Goal: Download file/media

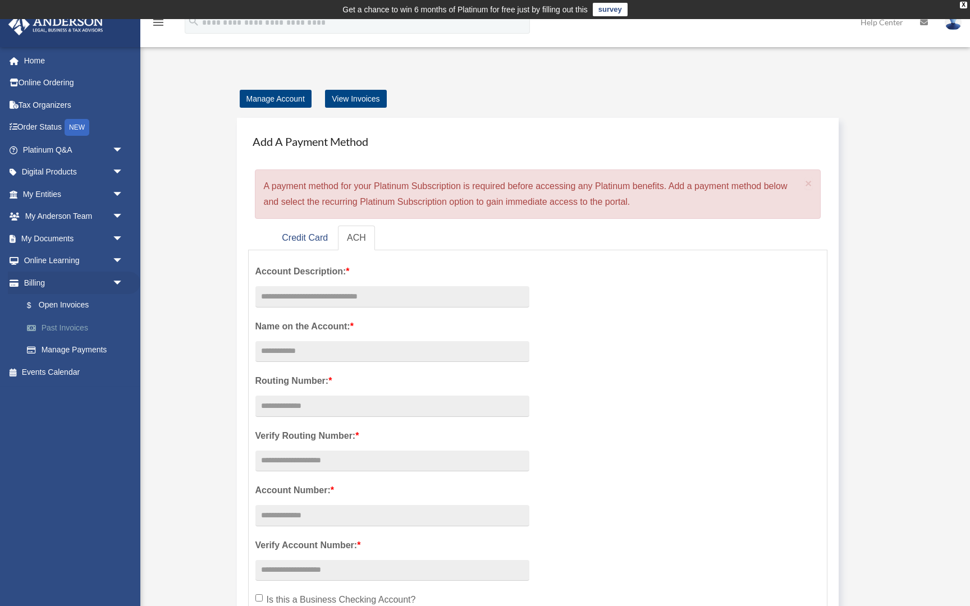
click at [95, 331] on link "Past Invoices" at bounding box center [78, 328] width 125 height 22
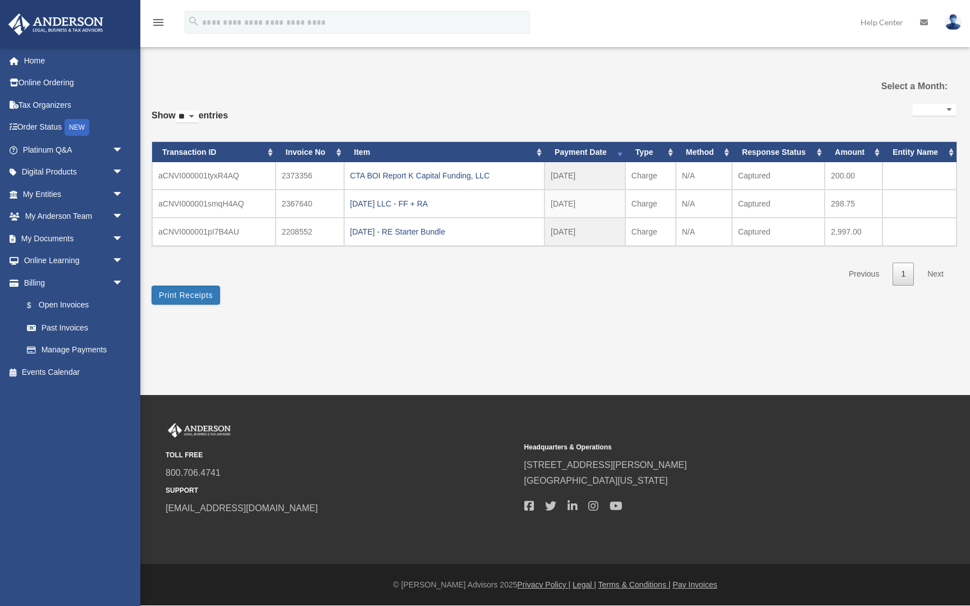
select select
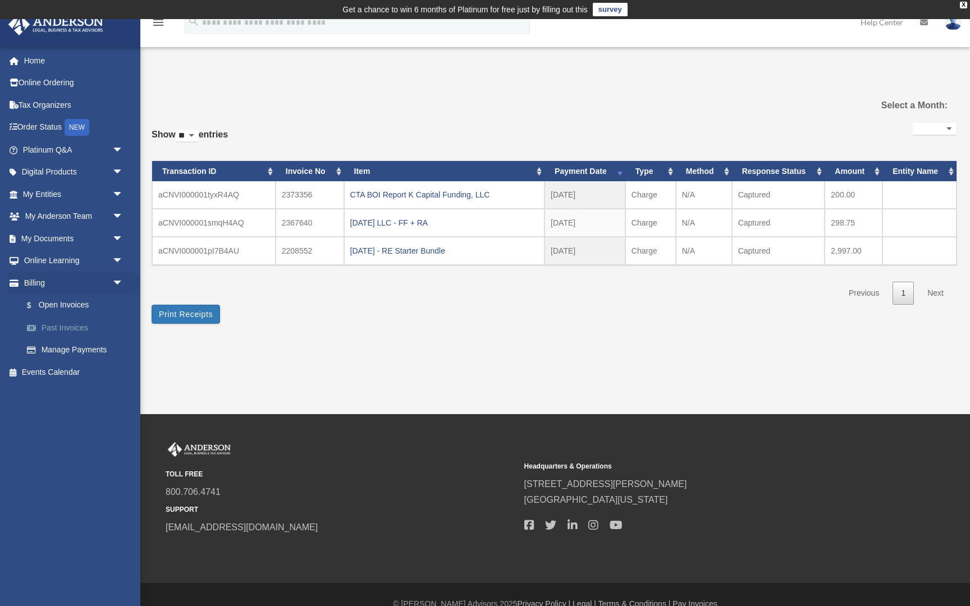
click at [80, 331] on link "Past Invoices" at bounding box center [78, 328] width 125 height 22
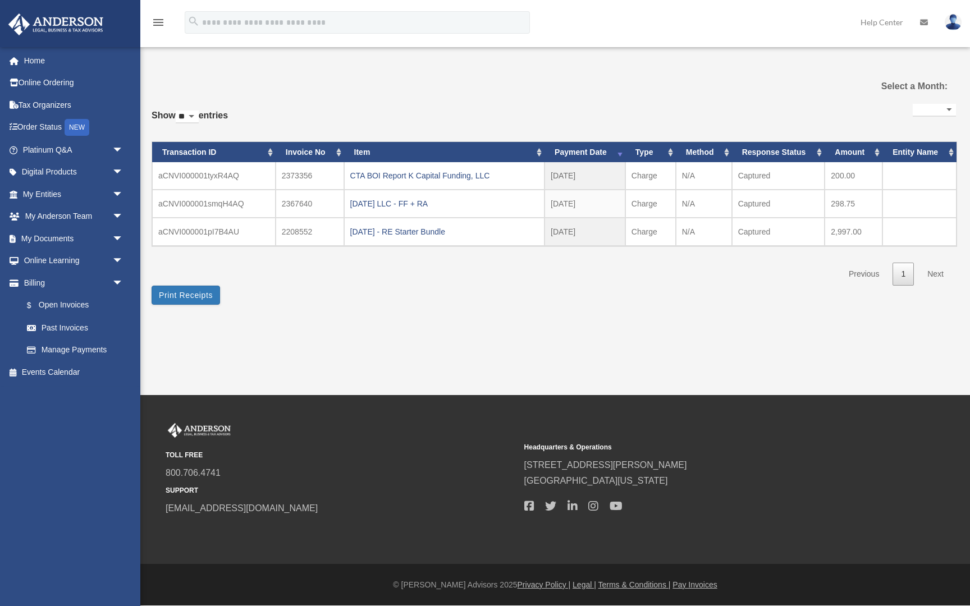
select select
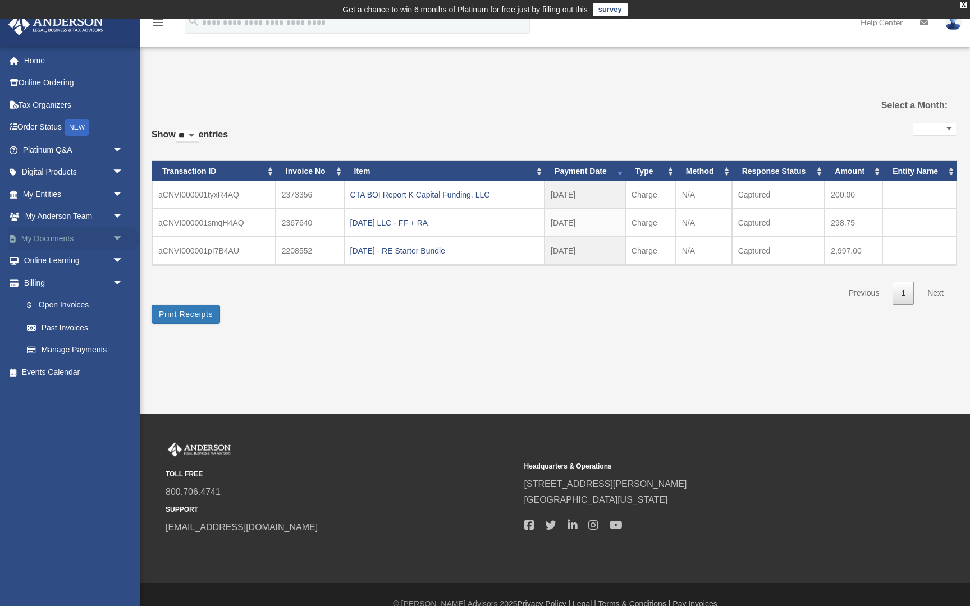
click at [56, 241] on link "My Documents arrow_drop_down" at bounding box center [74, 238] width 133 height 22
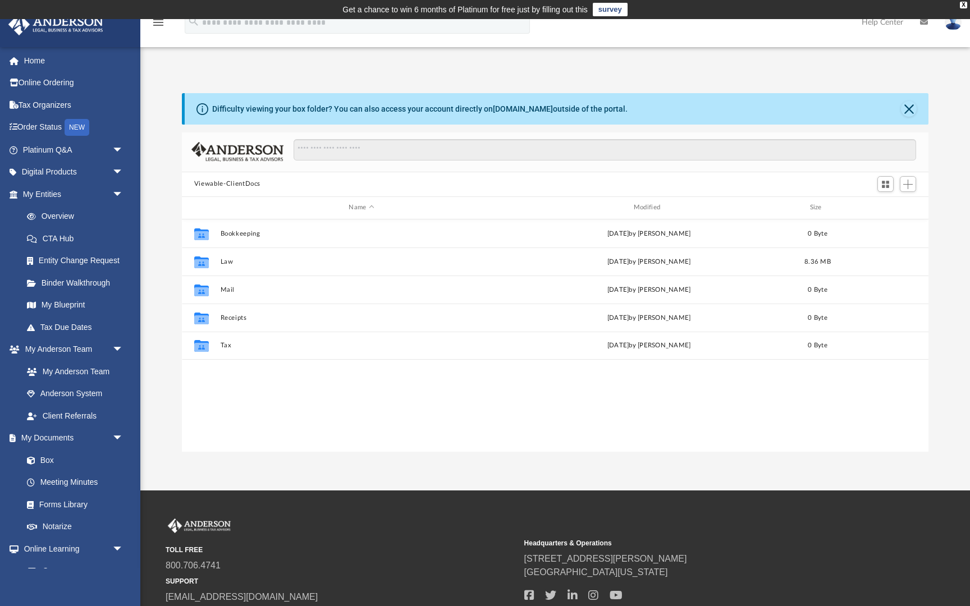
scroll to position [255, 747]
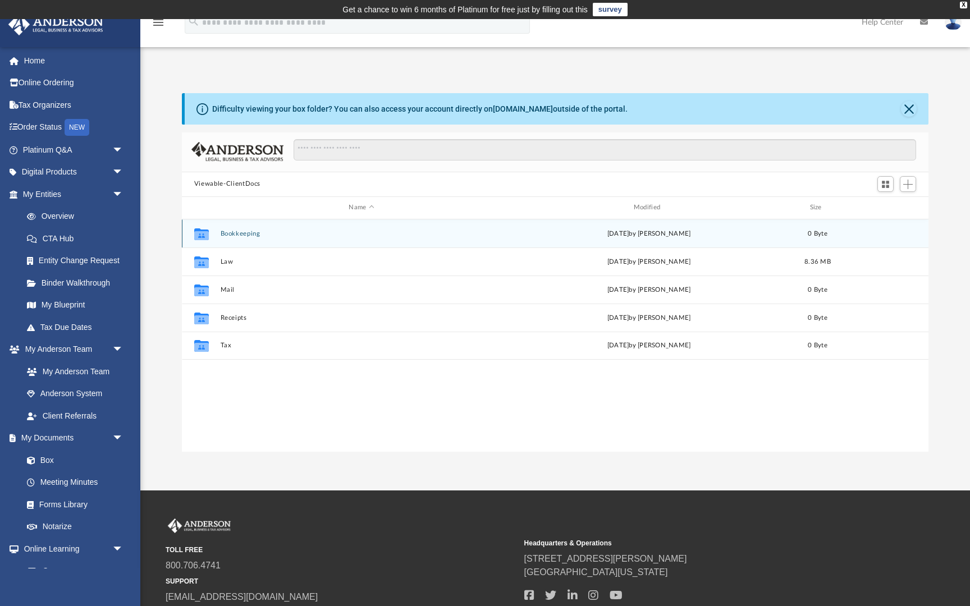
click at [231, 237] on div "Collaborated Folder Bookkeeping Fri Oct 25 2024 by Charles Rogler 0 Byte" at bounding box center [555, 234] width 747 height 28
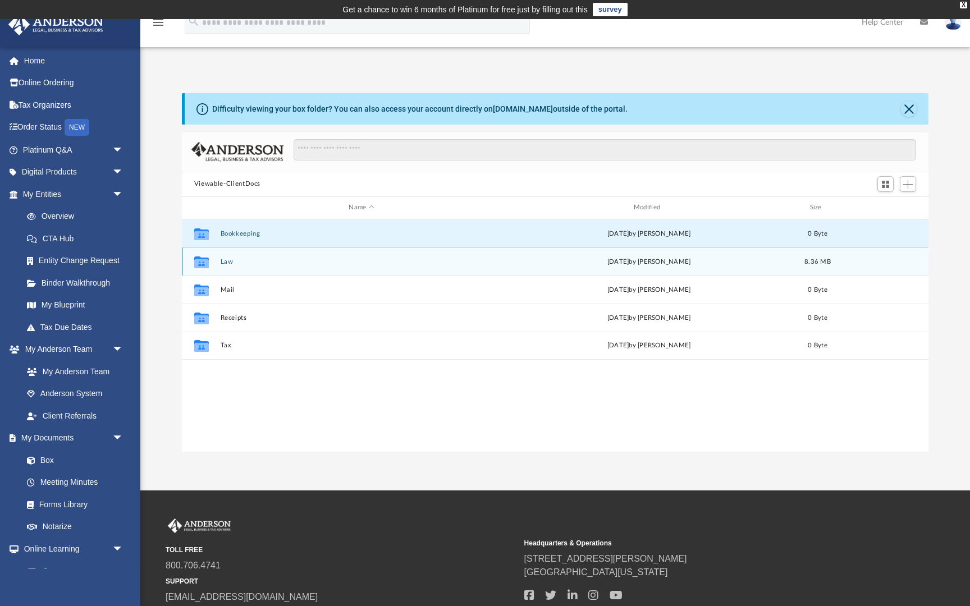
click at [234, 263] on button "Law" at bounding box center [361, 261] width 282 height 7
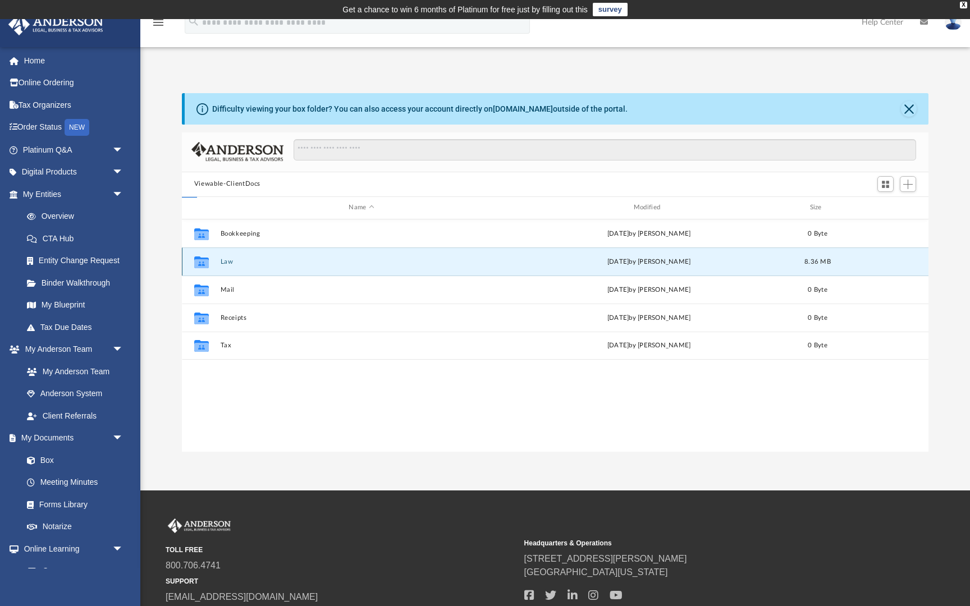
click at [234, 263] on button "Law" at bounding box center [361, 261] width 282 height 7
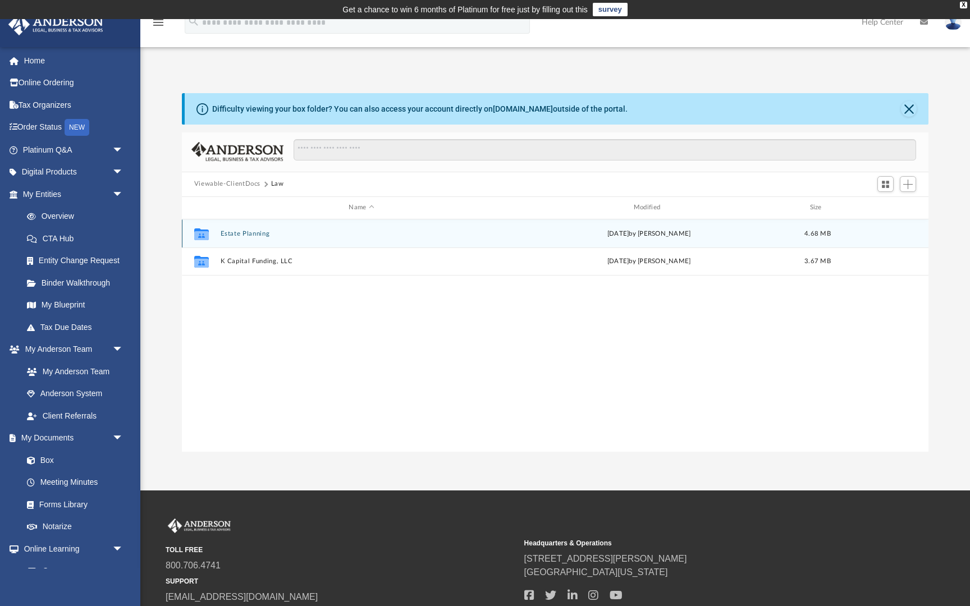
click at [248, 236] on button "Estate Planning" at bounding box center [361, 233] width 282 height 7
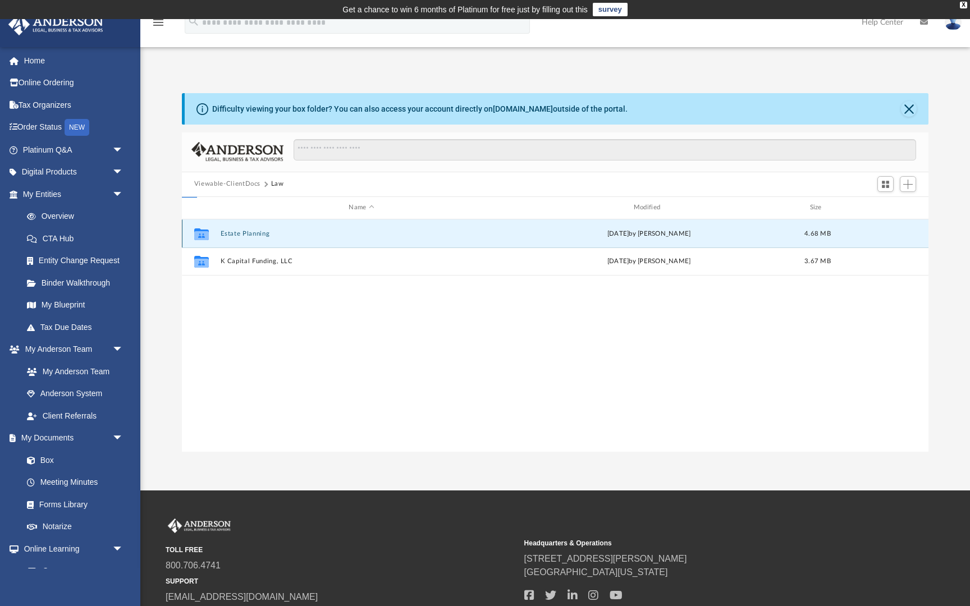
click at [248, 236] on button "Estate Planning" at bounding box center [361, 233] width 282 height 7
click at [267, 235] on button "Current Living Trust.pdf" at bounding box center [361, 233] width 282 height 7
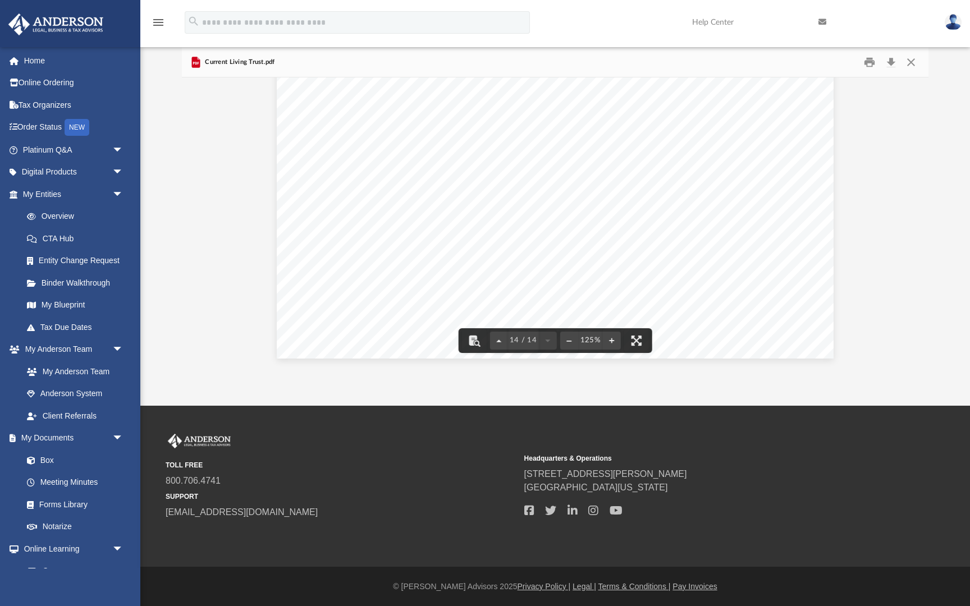
scroll to position [0, 0]
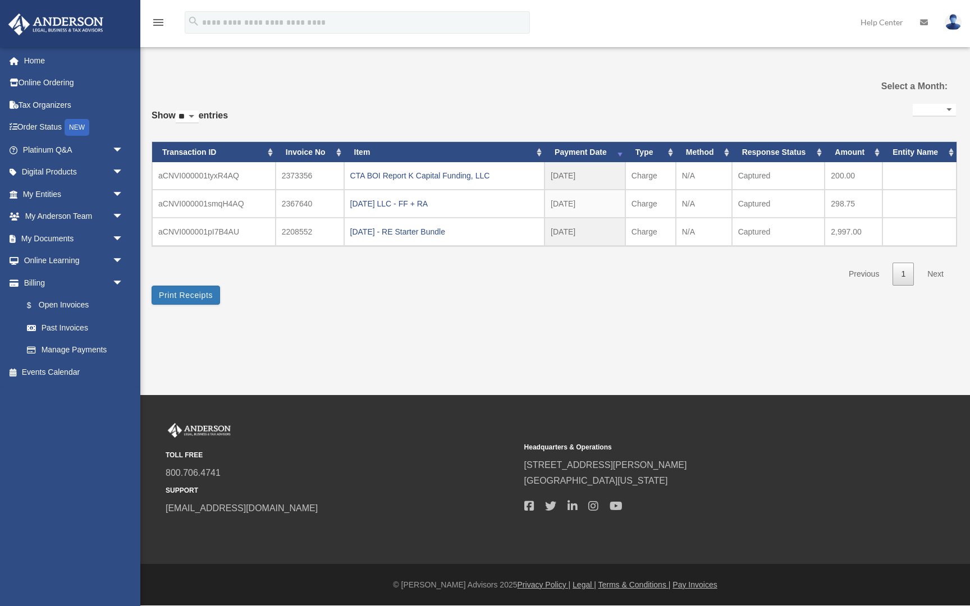
select select
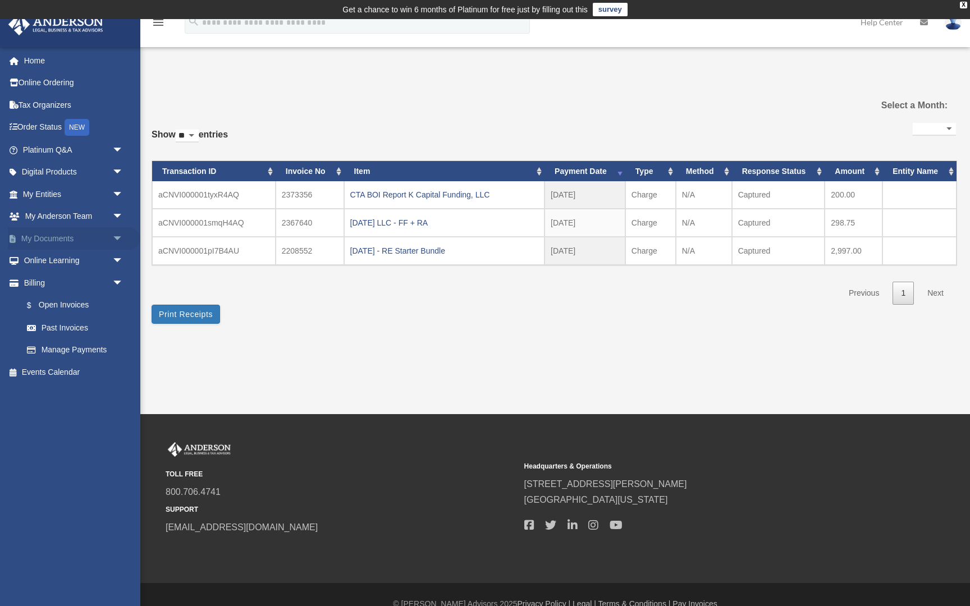
click at [72, 242] on link "My Documents arrow_drop_down" at bounding box center [74, 238] width 133 height 22
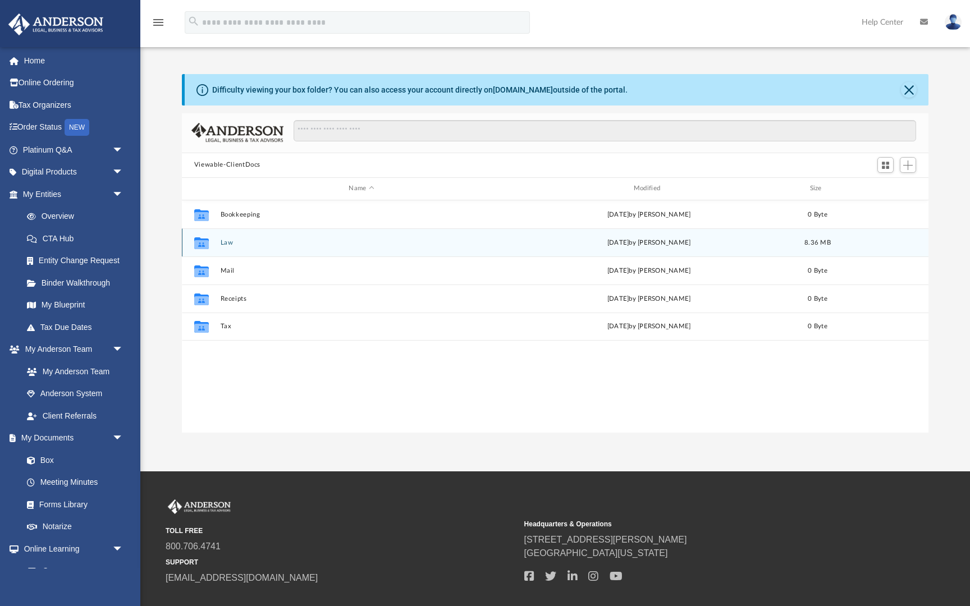
scroll to position [255, 747]
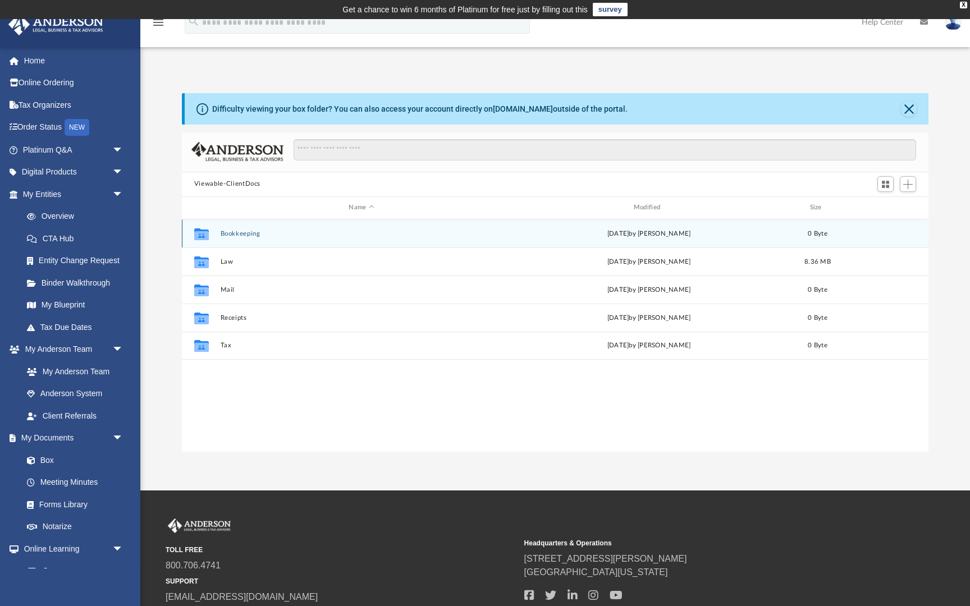
click at [231, 231] on button "Bookkeeping" at bounding box center [361, 233] width 282 height 7
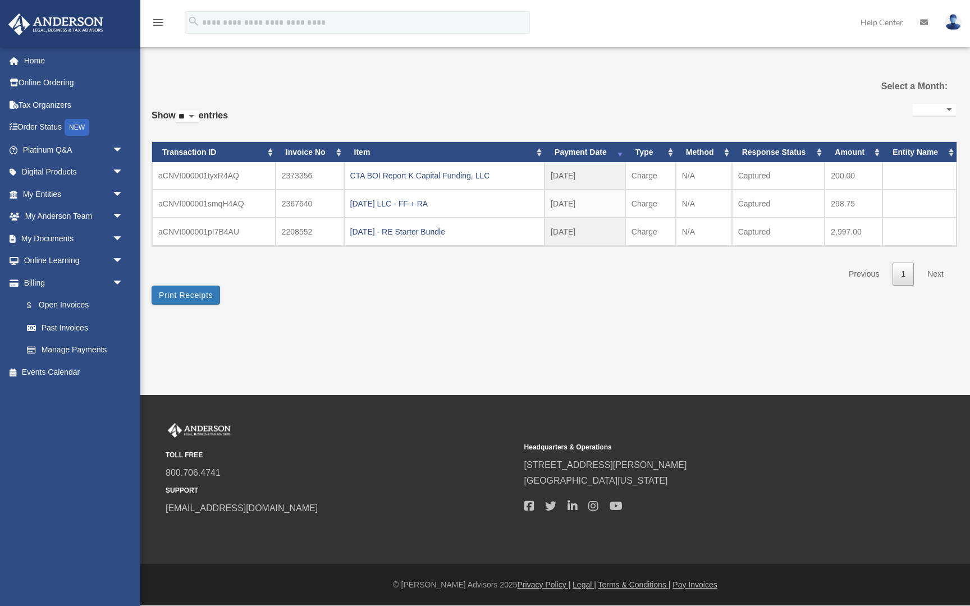
select select
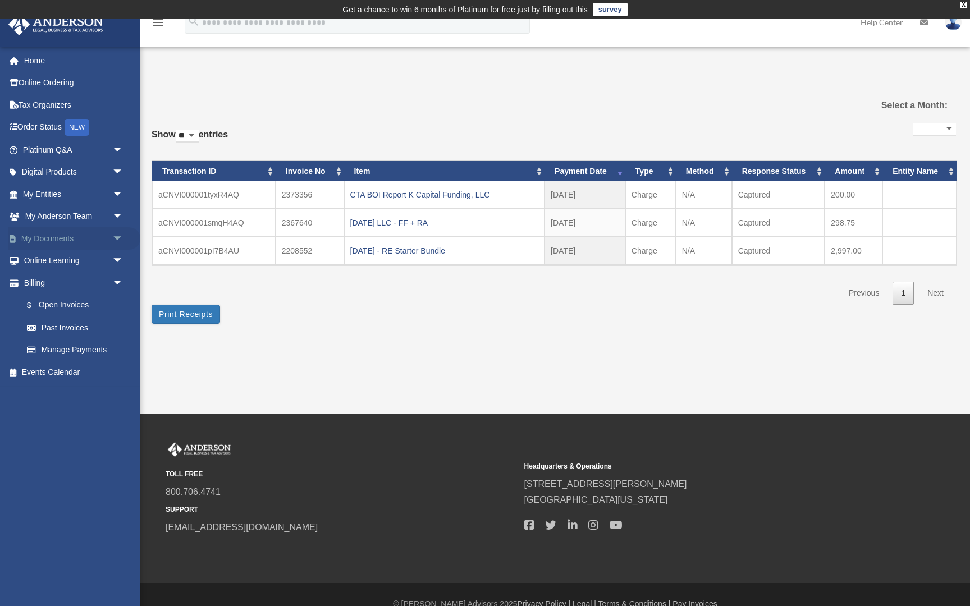
click at [38, 246] on link "My Documents arrow_drop_down" at bounding box center [74, 238] width 133 height 22
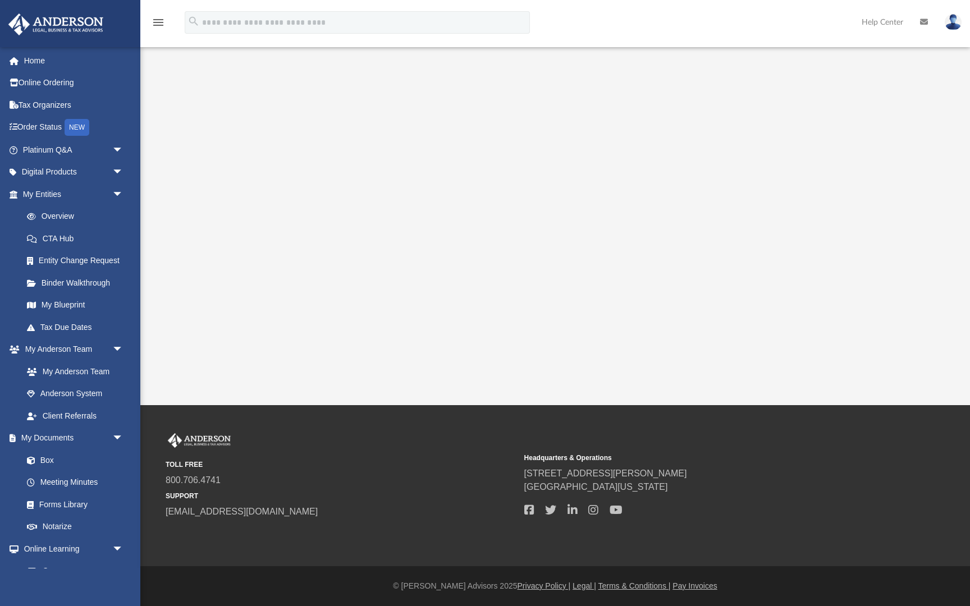
click at [118, 236] on link "CTA Hub" at bounding box center [78, 238] width 125 height 22
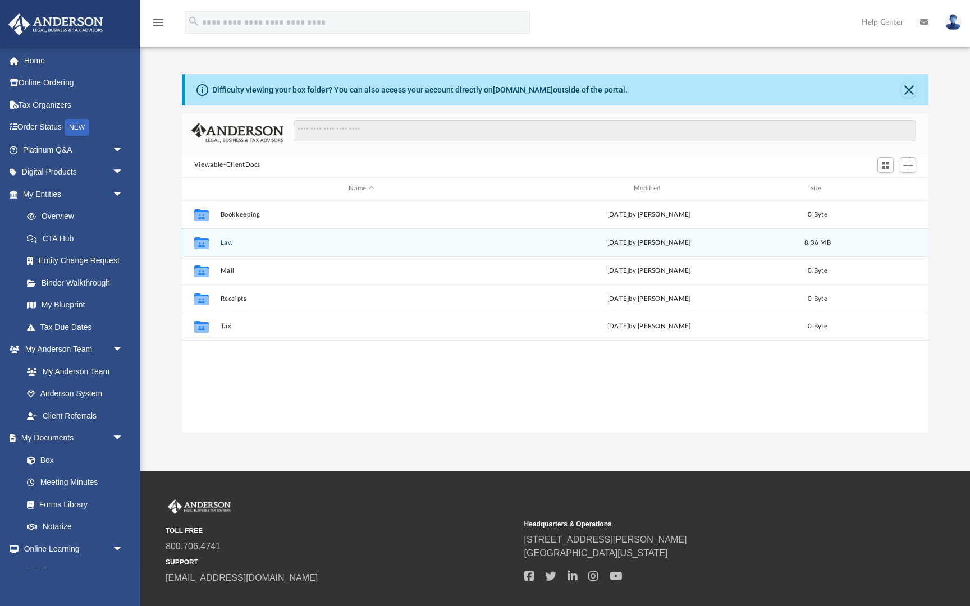
scroll to position [255, 747]
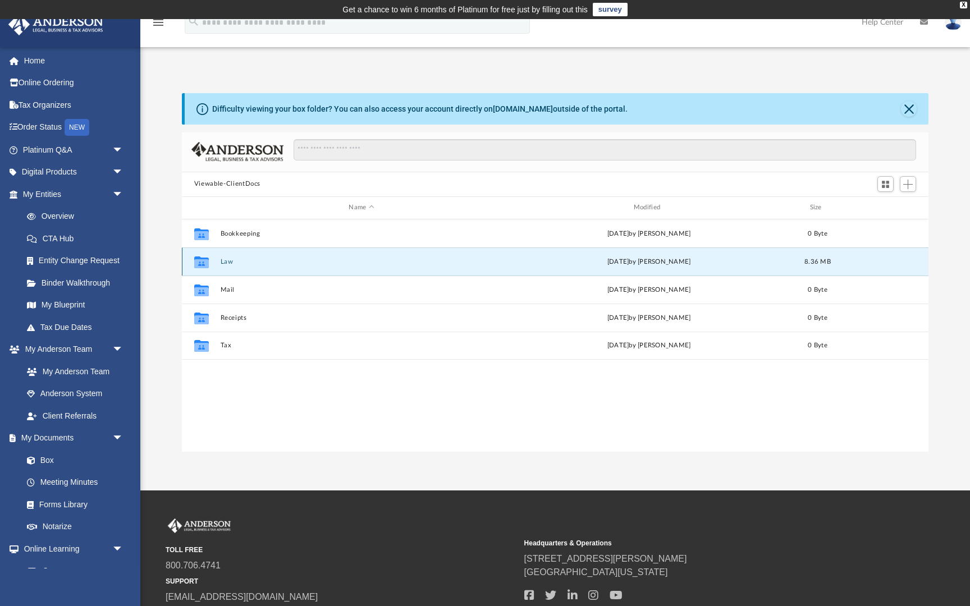
click at [225, 258] on button "Law" at bounding box center [361, 261] width 282 height 7
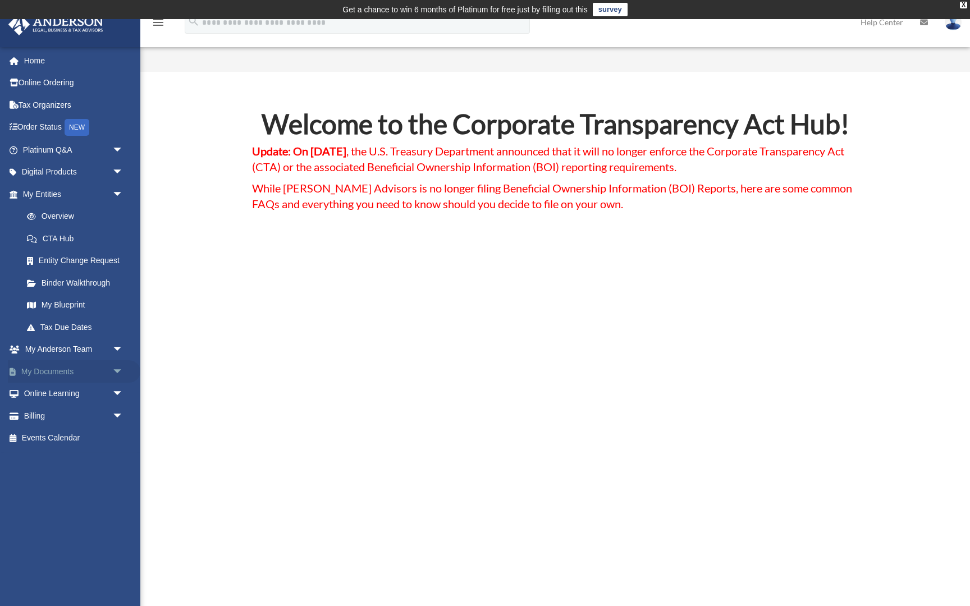
click at [63, 378] on link "My Documents arrow_drop_down" at bounding box center [74, 372] width 133 height 22
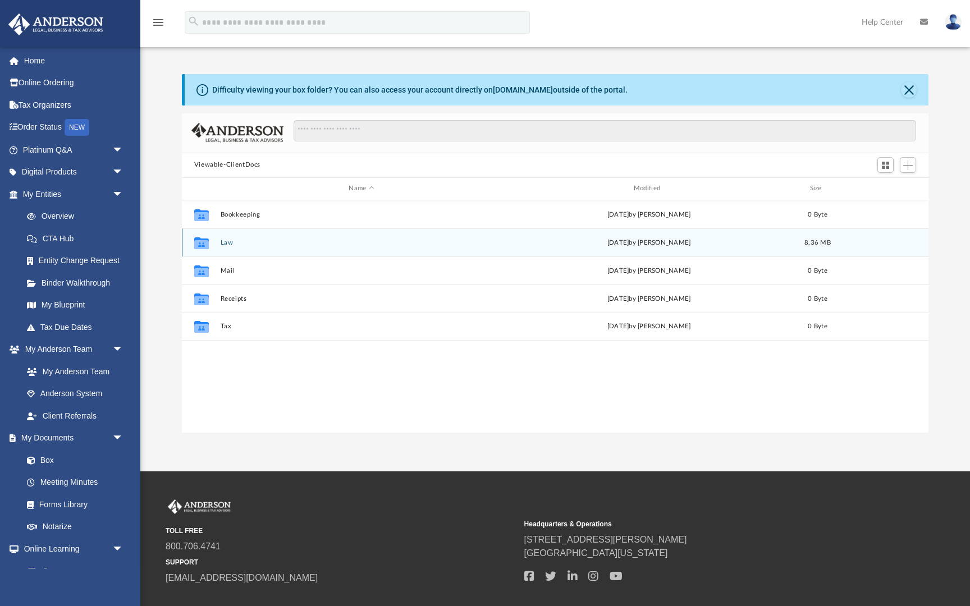
scroll to position [255, 747]
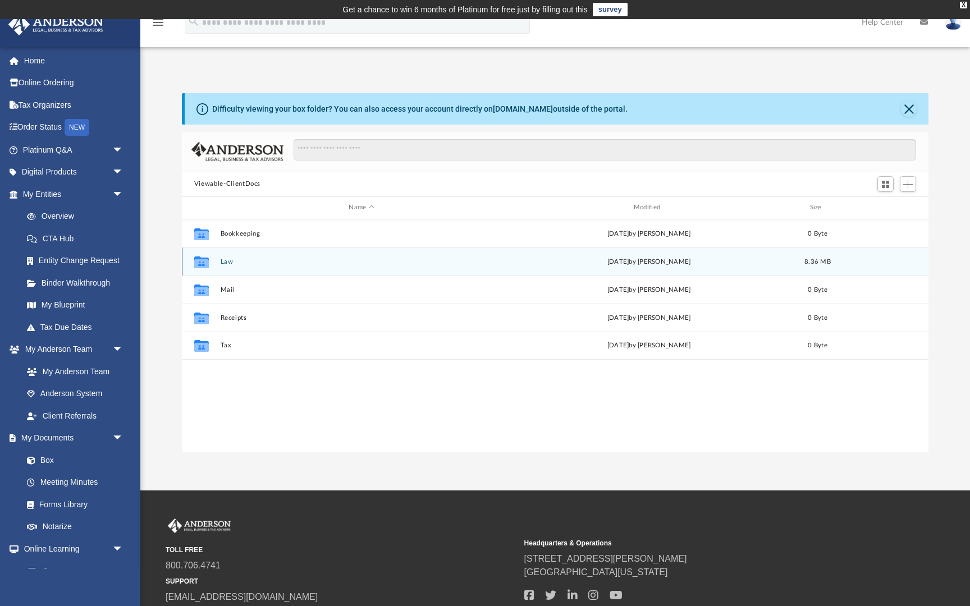
click at [221, 261] on button "Law" at bounding box center [361, 261] width 282 height 7
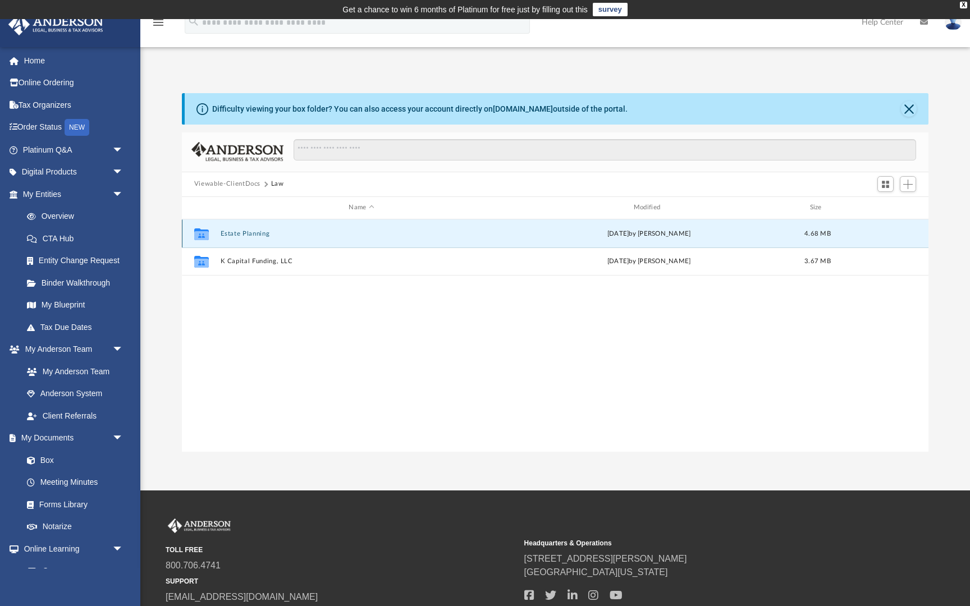
click at [253, 236] on button "Estate Planning" at bounding box center [361, 233] width 282 height 7
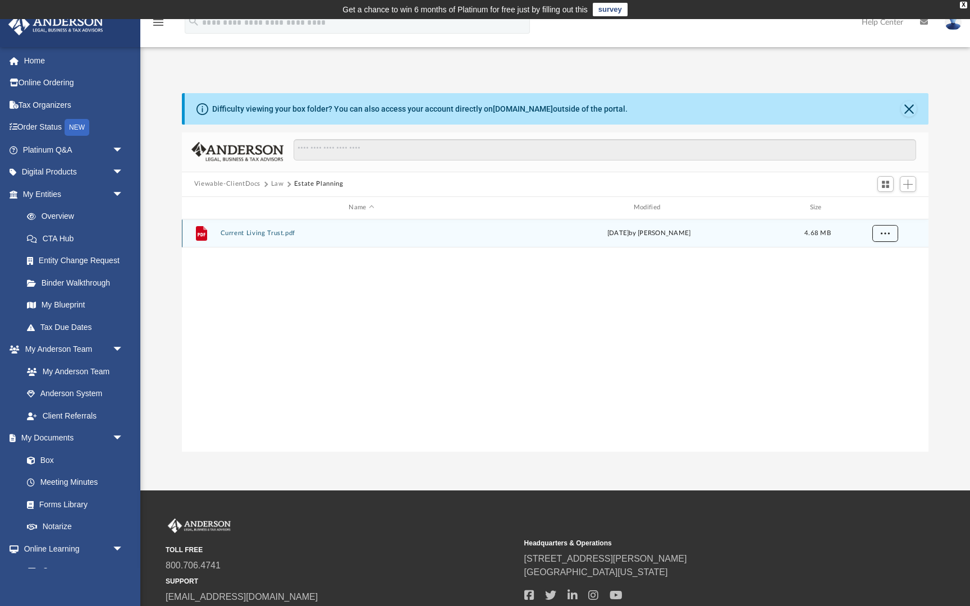
click at [896, 235] on button "More options" at bounding box center [885, 233] width 26 height 17
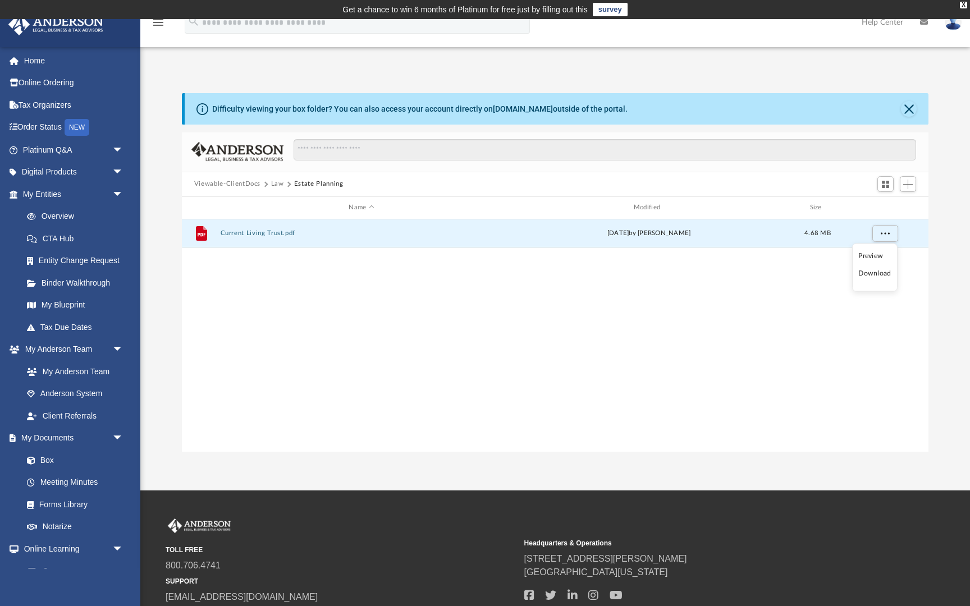
click at [879, 273] on li "Download" at bounding box center [875, 274] width 33 height 12
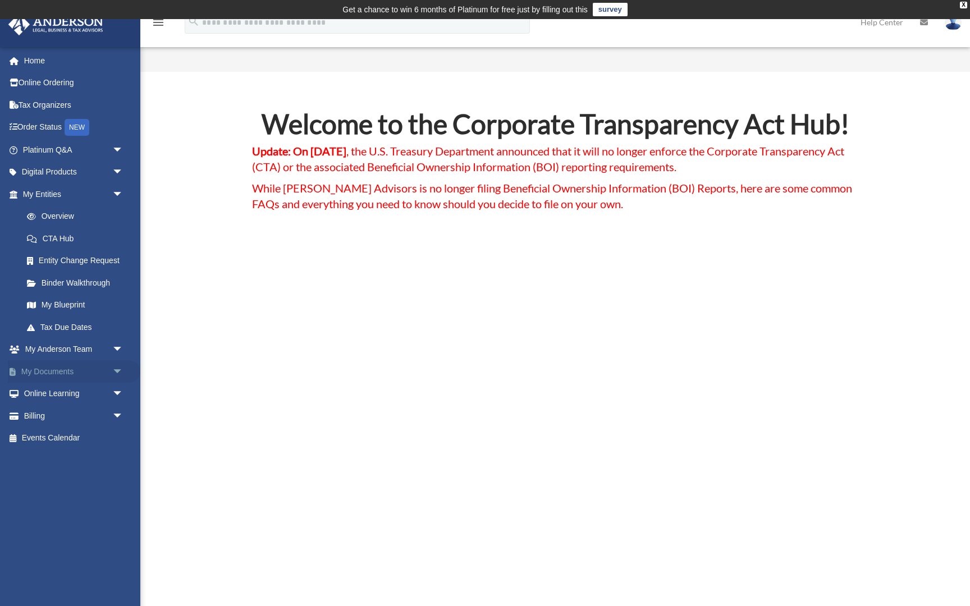
click at [60, 373] on link "My Documents arrow_drop_down" at bounding box center [74, 372] width 133 height 22
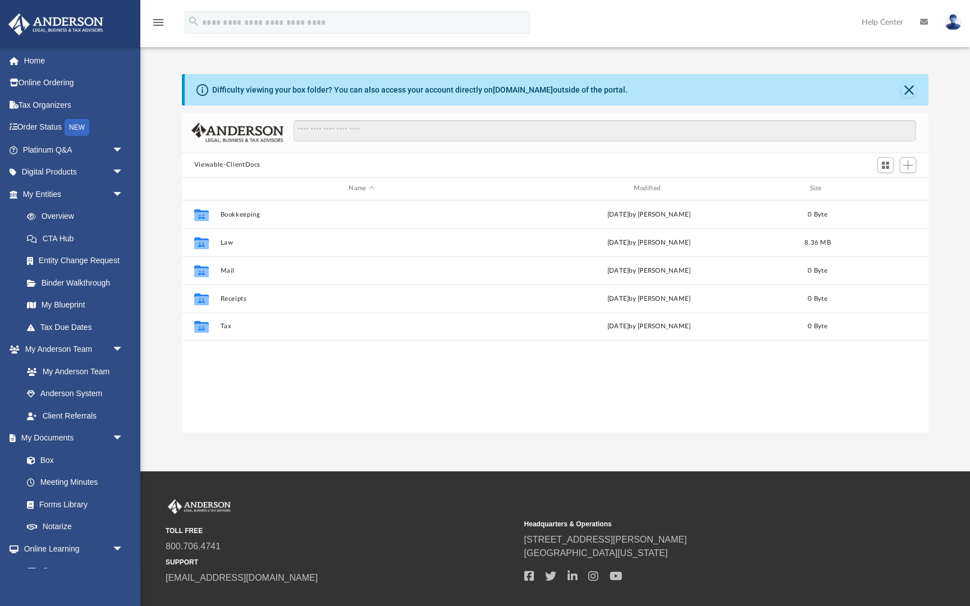
scroll to position [255, 747]
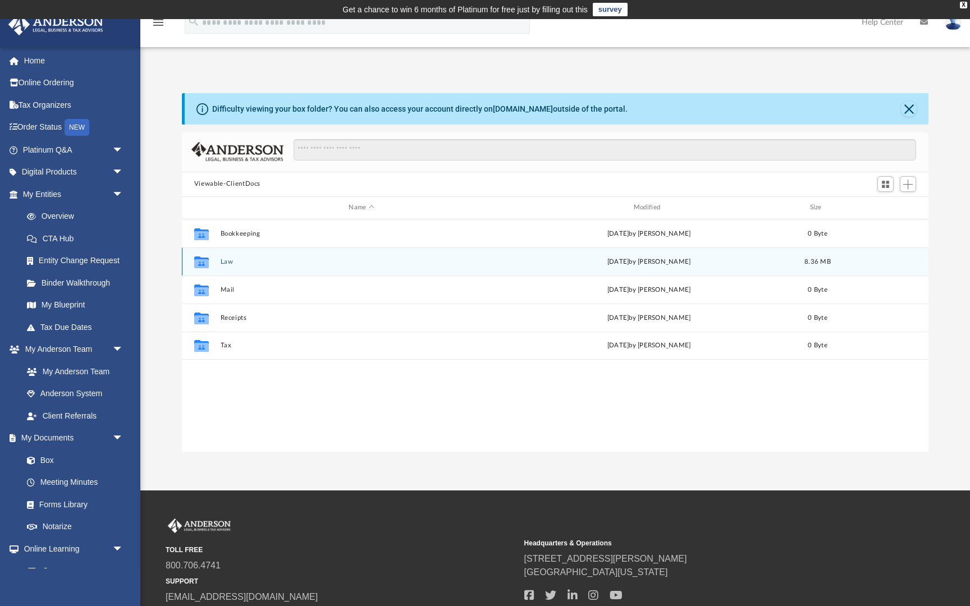
click at [227, 259] on button "Law" at bounding box center [361, 261] width 282 height 7
click at [239, 263] on button "K Capital Funding, LLC" at bounding box center [361, 261] width 282 height 7
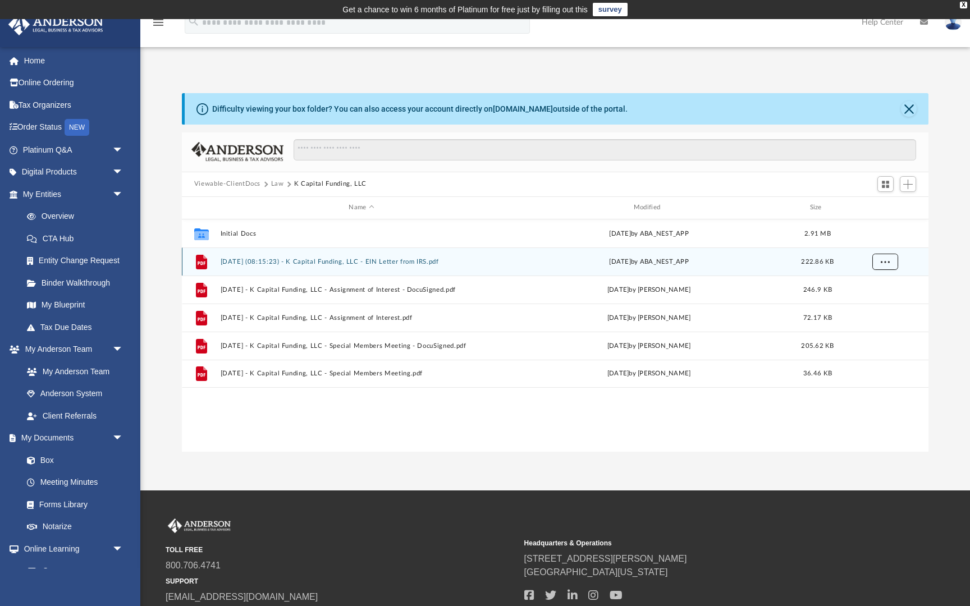
click at [883, 263] on span "More options" at bounding box center [884, 261] width 9 height 6
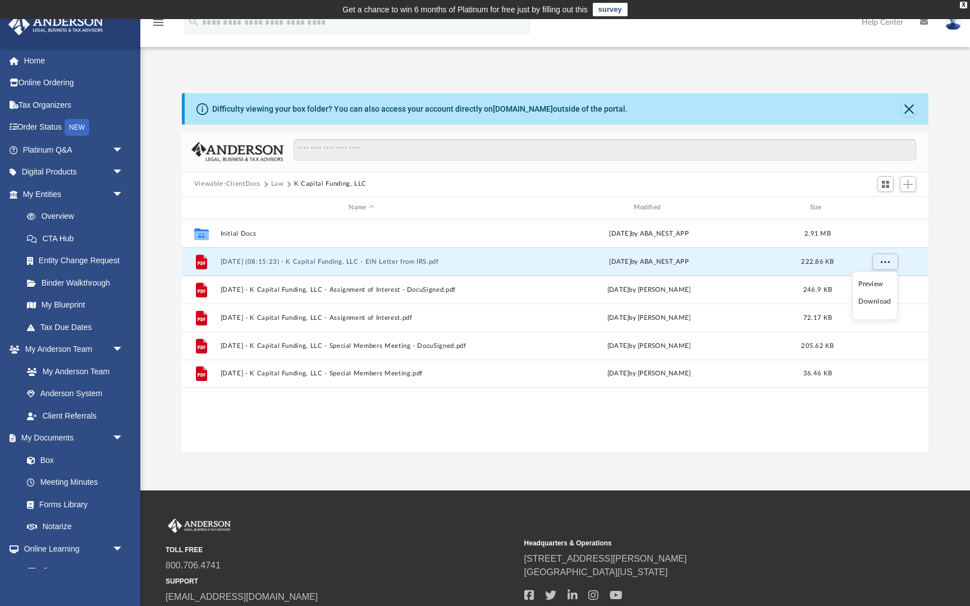
click at [873, 303] on li "Download" at bounding box center [875, 302] width 33 height 12
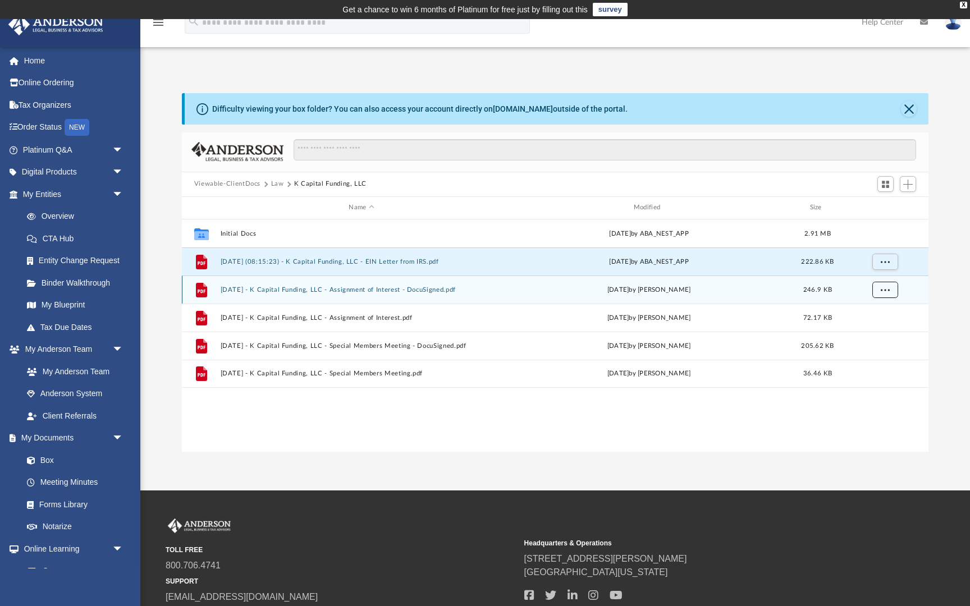
click at [888, 286] on span "More options" at bounding box center [884, 289] width 9 height 6
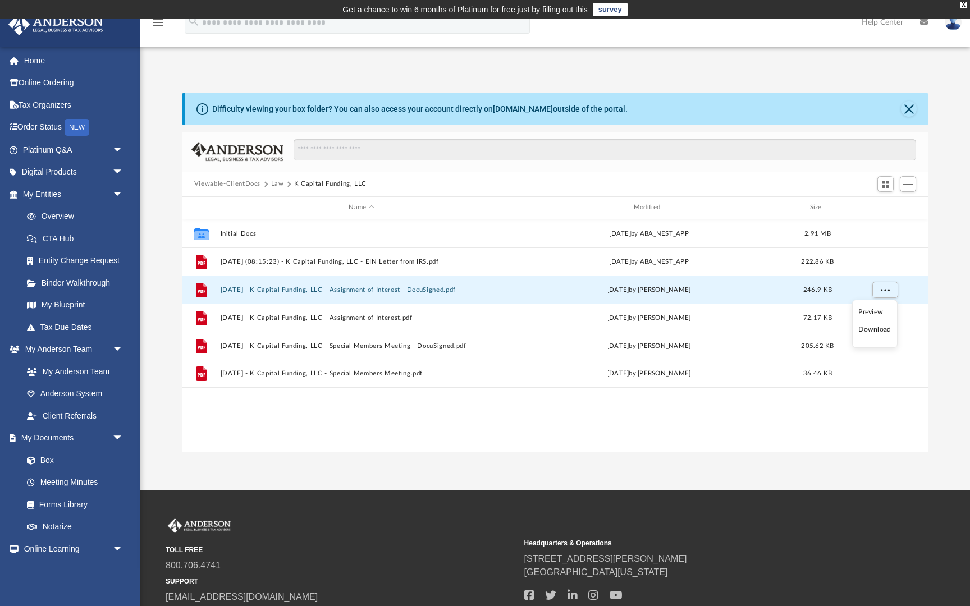
click at [880, 331] on li "Download" at bounding box center [875, 330] width 33 height 12
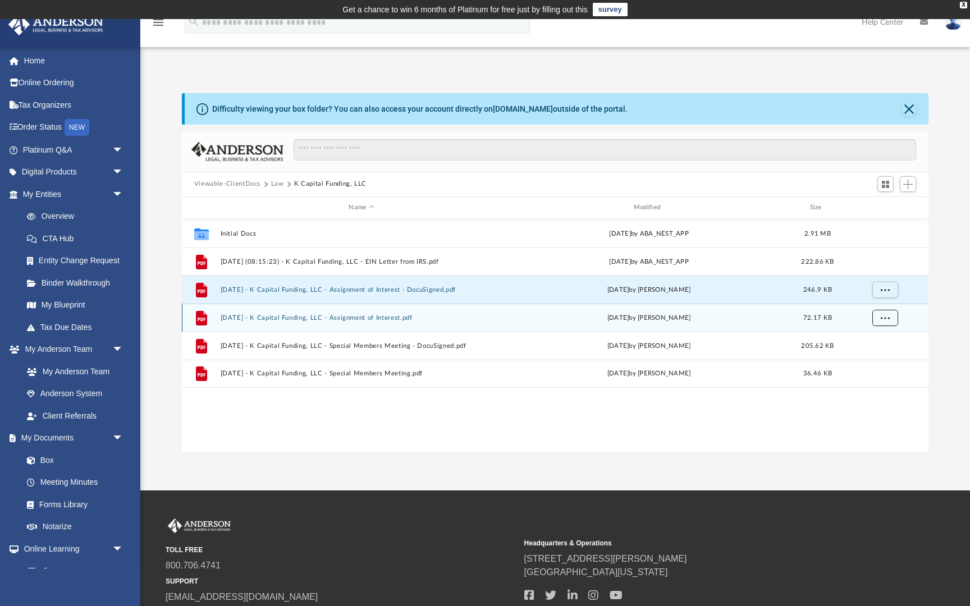
click at [884, 317] on span "More options" at bounding box center [884, 317] width 9 height 6
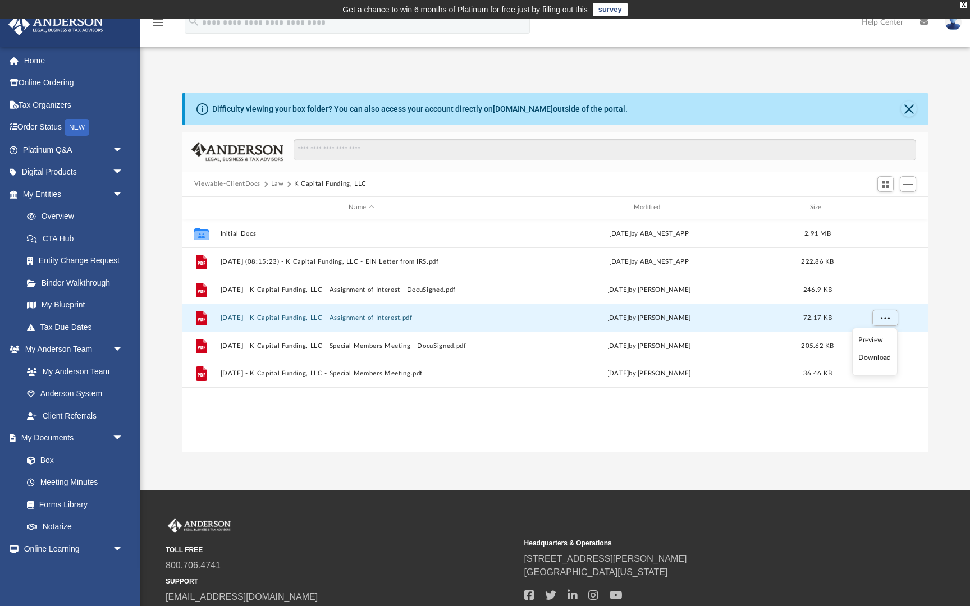
click at [881, 361] on li "Download" at bounding box center [875, 358] width 33 height 12
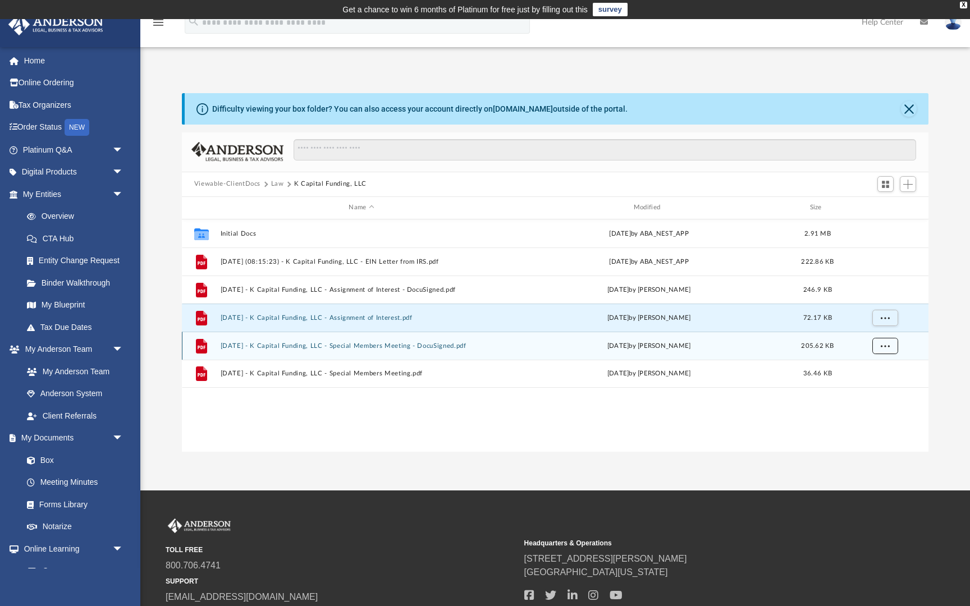
click at [887, 347] on span "More options" at bounding box center [884, 346] width 9 height 6
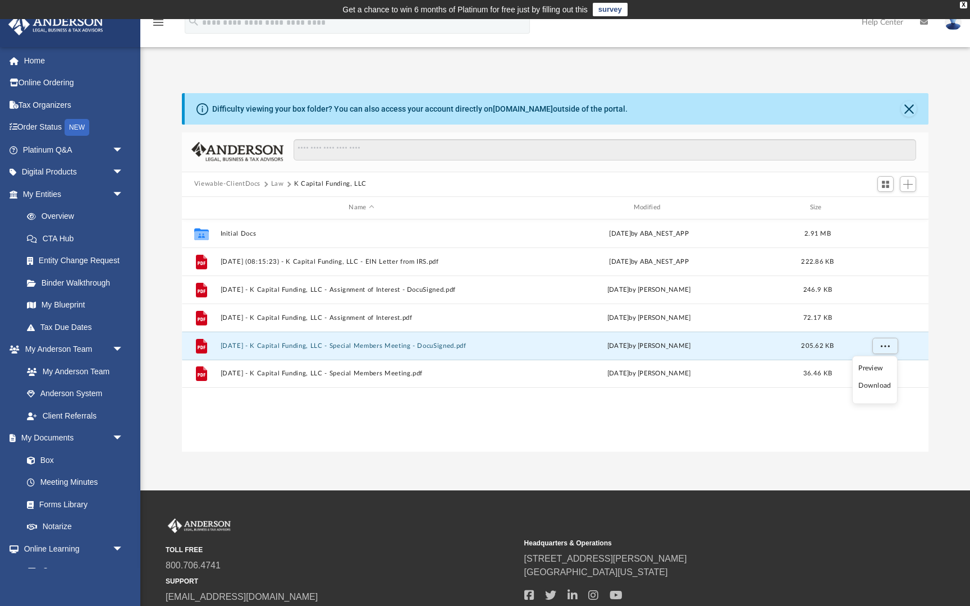
click at [877, 388] on li "Download" at bounding box center [875, 386] width 33 height 12
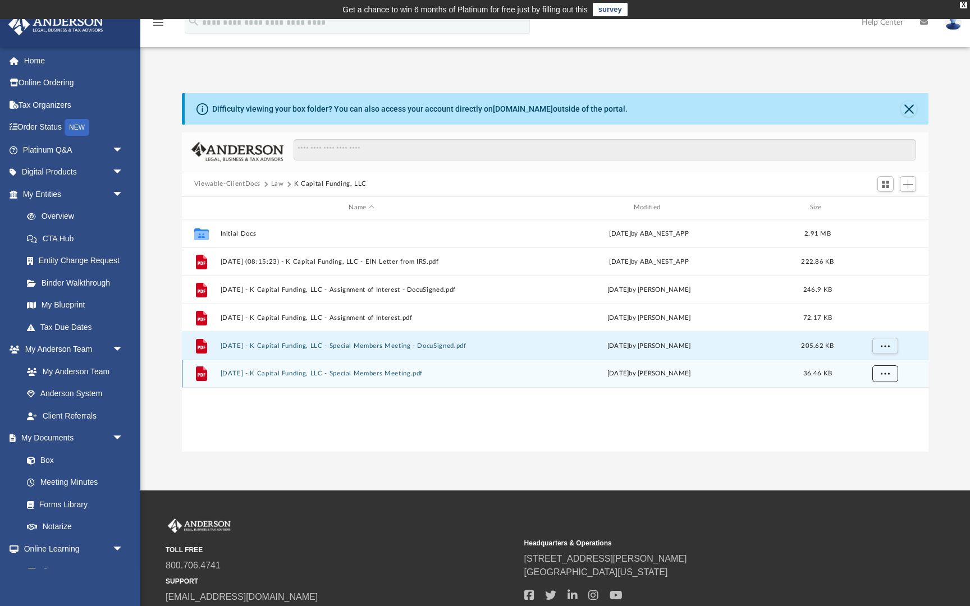
click at [883, 373] on span "More options" at bounding box center [884, 374] width 9 height 6
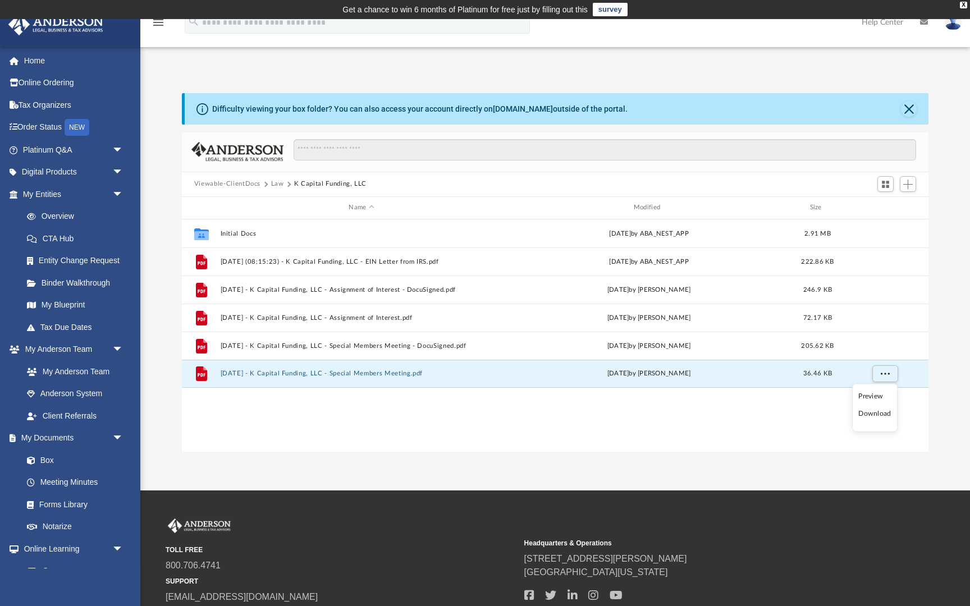
click at [866, 412] on li "Download" at bounding box center [875, 414] width 33 height 12
click at [504, 180] on div "Viewable-ClientDocs Law K Capital Funding, LLC" at bounding box center [555, 184] width 747 height 25
click at [273, 182] on button "Law" at bounding box center [277, 184] width 13 height 10
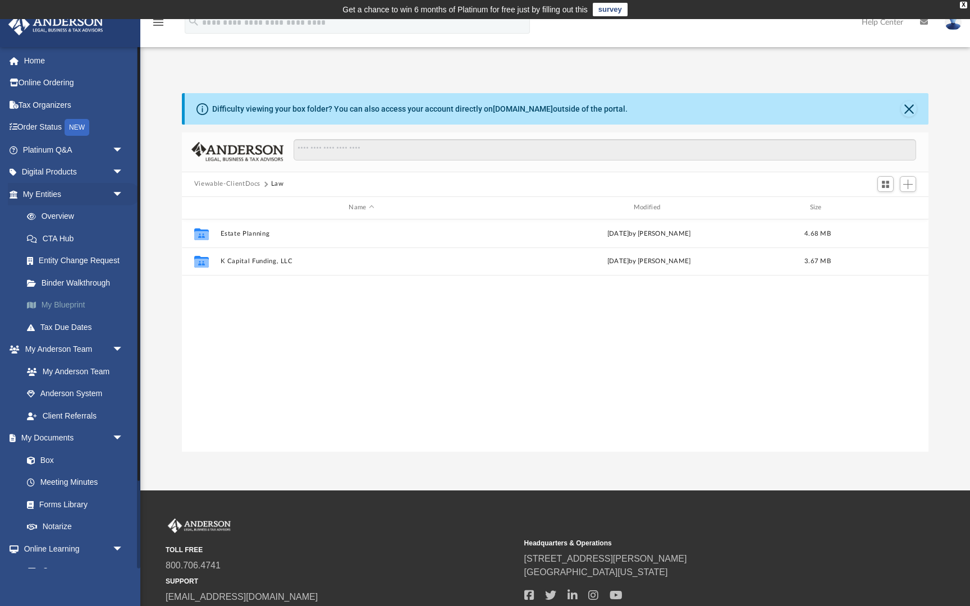
click at [68, 309] on link "My Blueprint" at bounding box center [78, 305] width 125 height 22
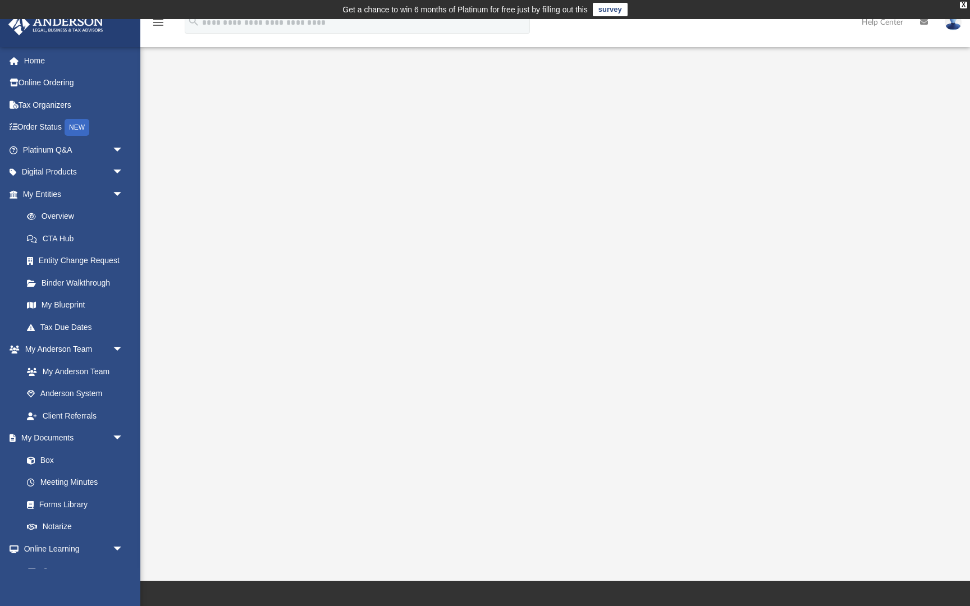
click at [925, 141] on div at bounding box center [555, 317] width 747 height 449
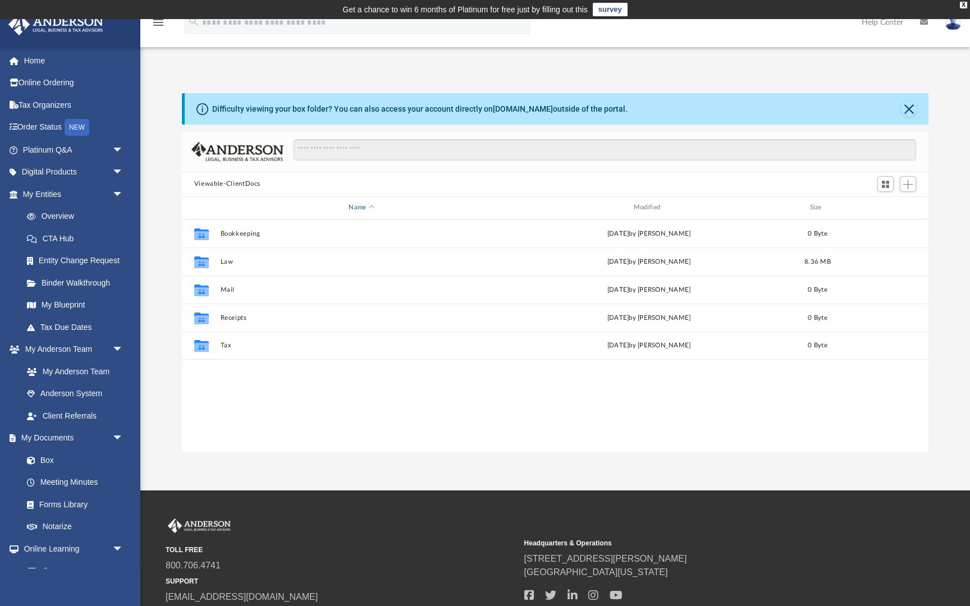
scroll to position [255, 747]
click at [71, 308] on link "My Blueprint" at bounding box center [78, 305] width 125 height 22
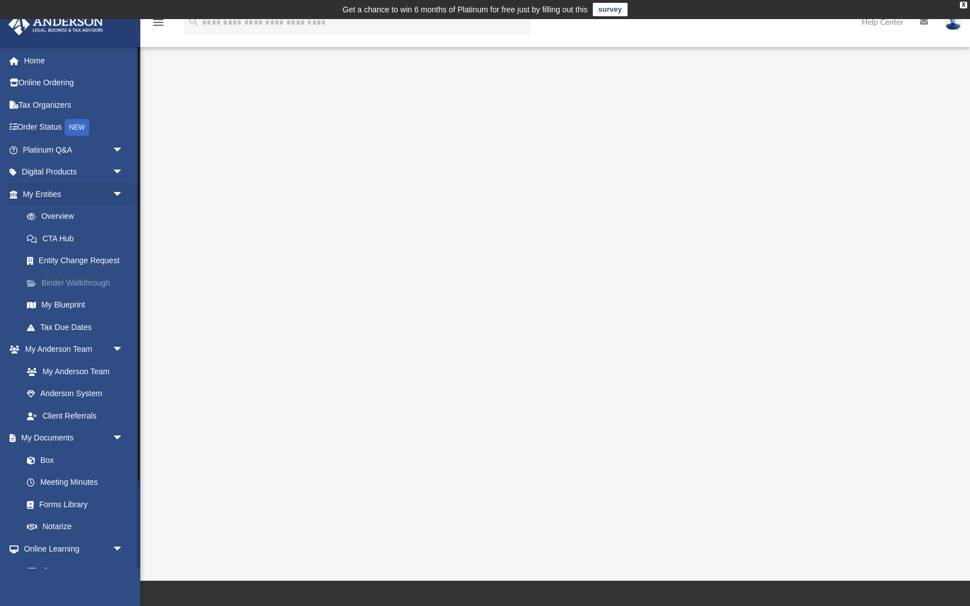
click at [104, 281] on link "Binder Walkthrough" at bounding box center [78, 283] width 125 height 22
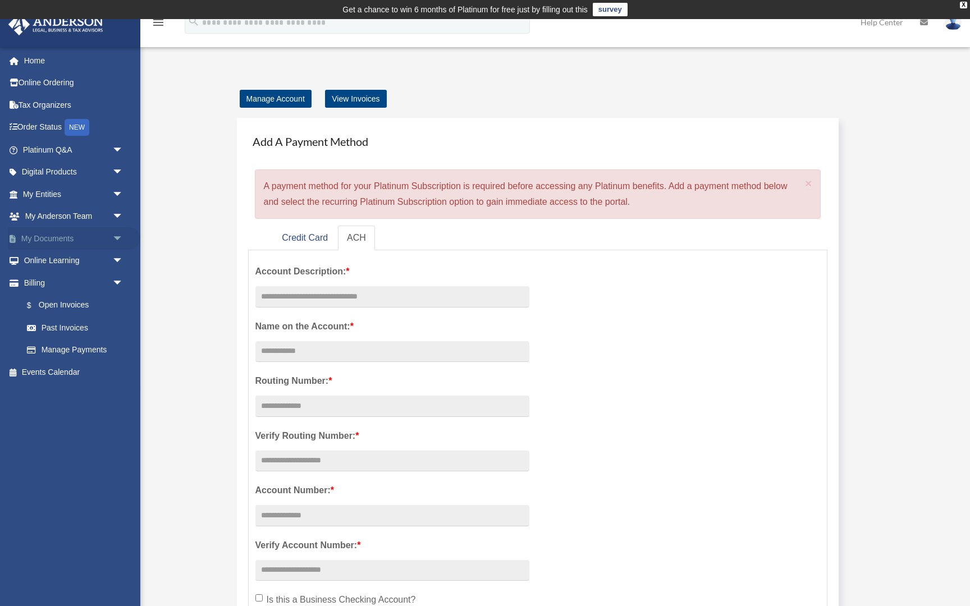
click at [69, 235] on link "My Documents arrow_drop_down" at bounding box center [74, 238] width 133 height 22
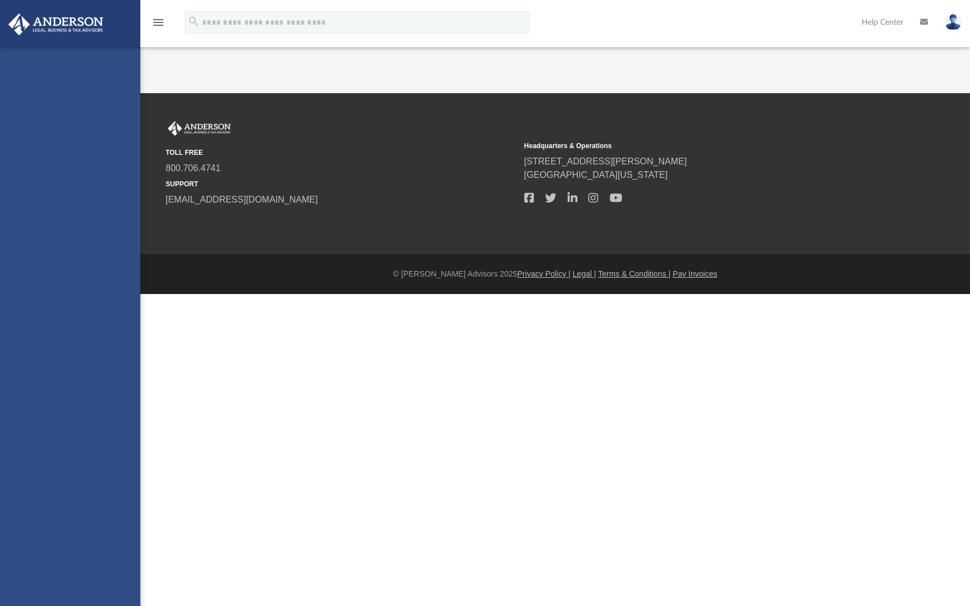
click at [77, 198] on div "[EMAIL_ADDRESS][DOMAIN_NAME] Sign Out [EMAIL_ADDRESS][DOMAIN_NAME] Home Online …" at bounding box center [70, 350] width 140 height 606
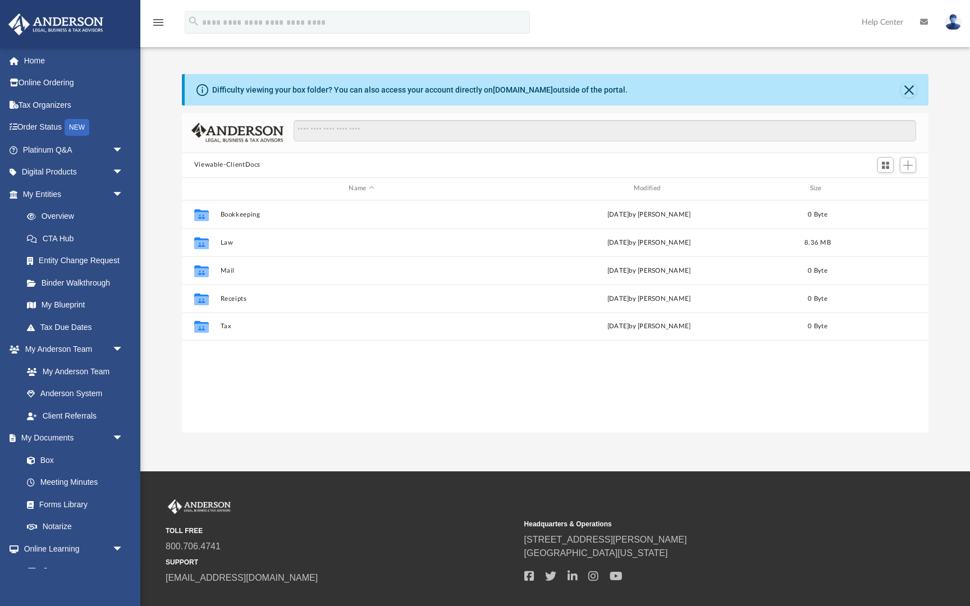
scroll to position [255, 747]
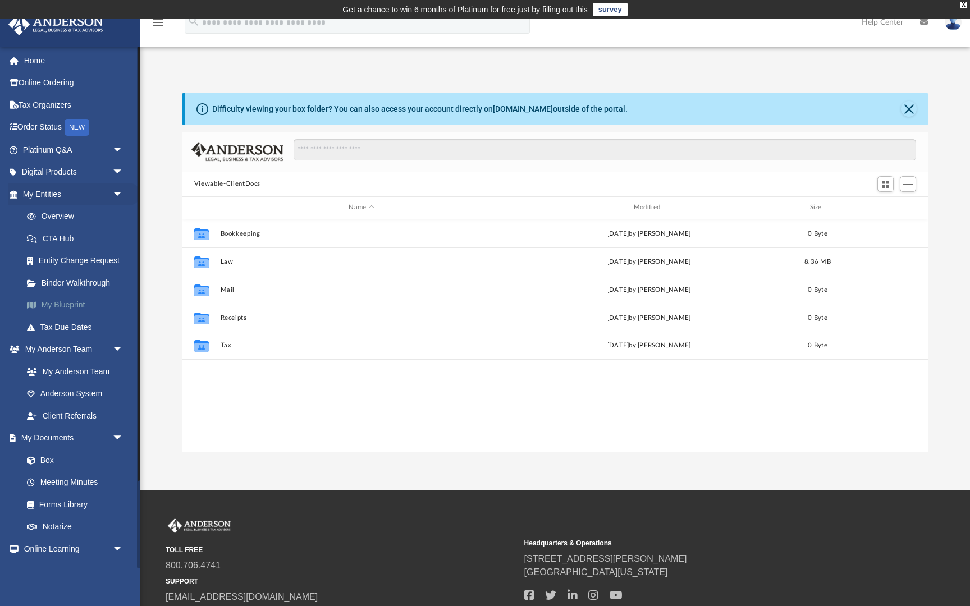
click at [79, 307] on link "My Blueprint" at bounding box center [78, 305] width 125 height 22
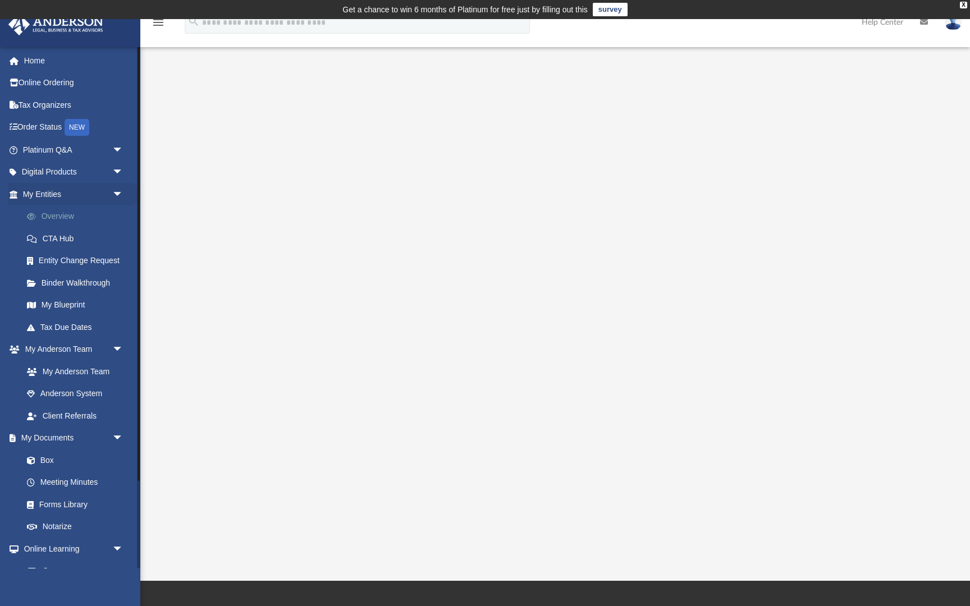
click at [53, 222] on link "Overview" at bounding box center [78, 217] width 125 height 22
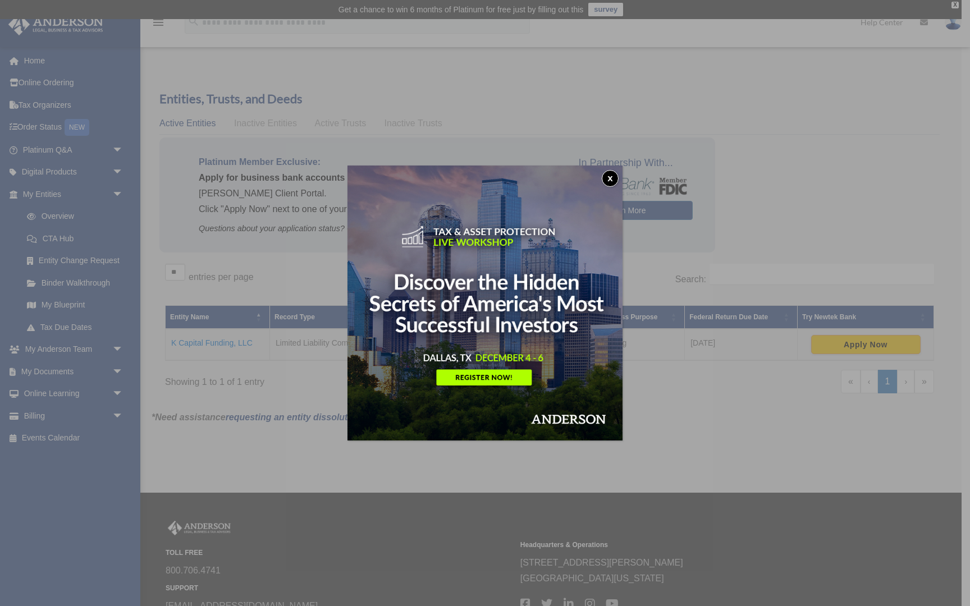
click at [606, 173] on button "x" at bounding box center [610, 178] width 17 height 17
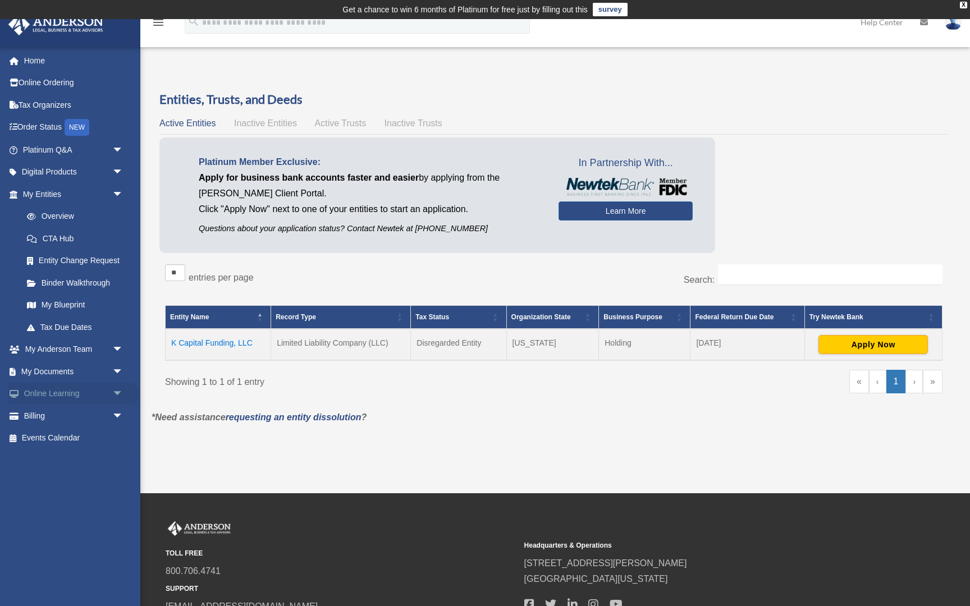
click at [53, 400] on link "Online Learning arrow_drop_down" at bounding box center [74, 394] width 133 height 22
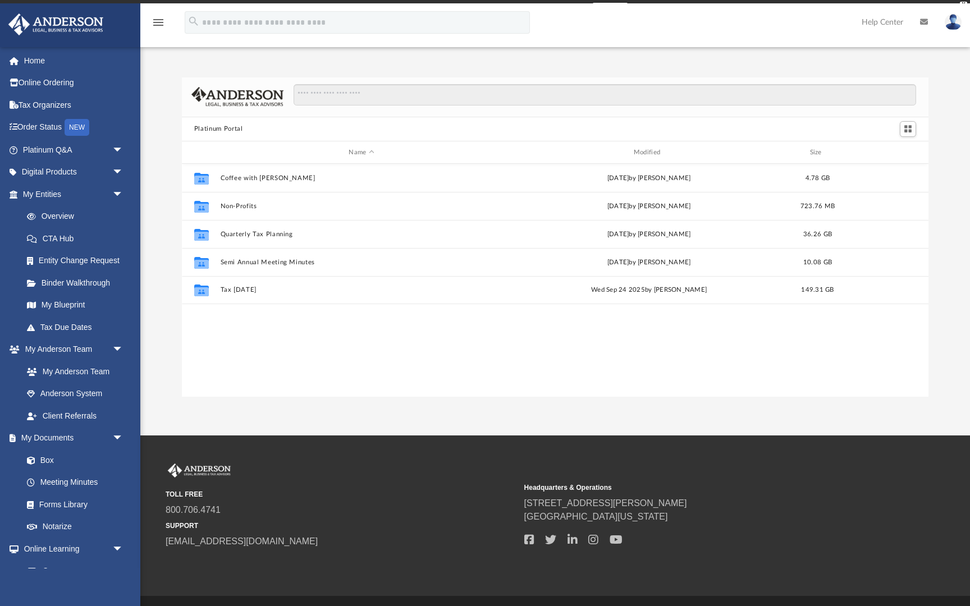
scroll to position [255, 747]
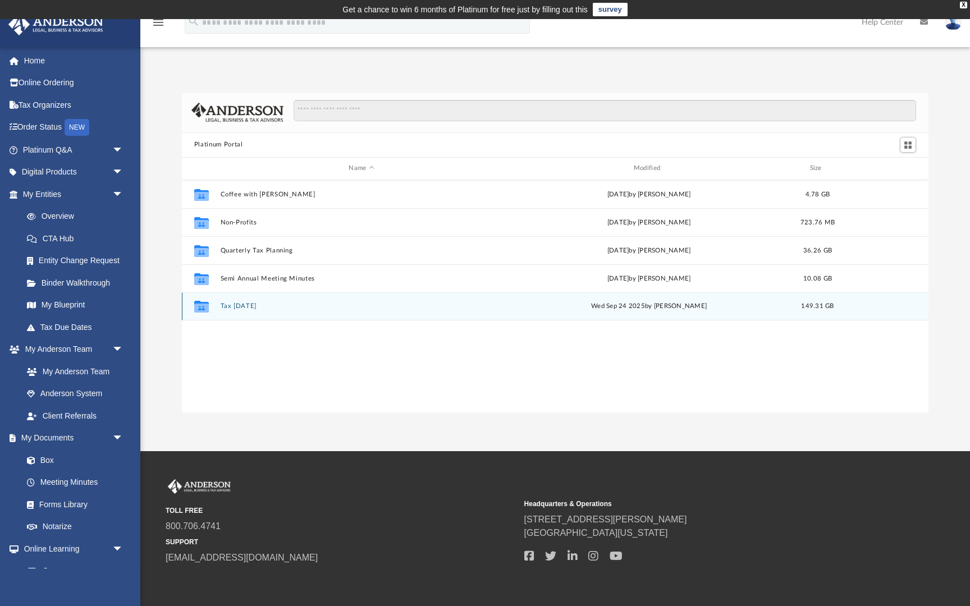
click at [229, 311] on div "Collaborated Folder Tax Tuesday Wed Sep 24 2025 by Zyan Treadwell 149.31 GB" at bounding box center [555, 307] width 747 height 28
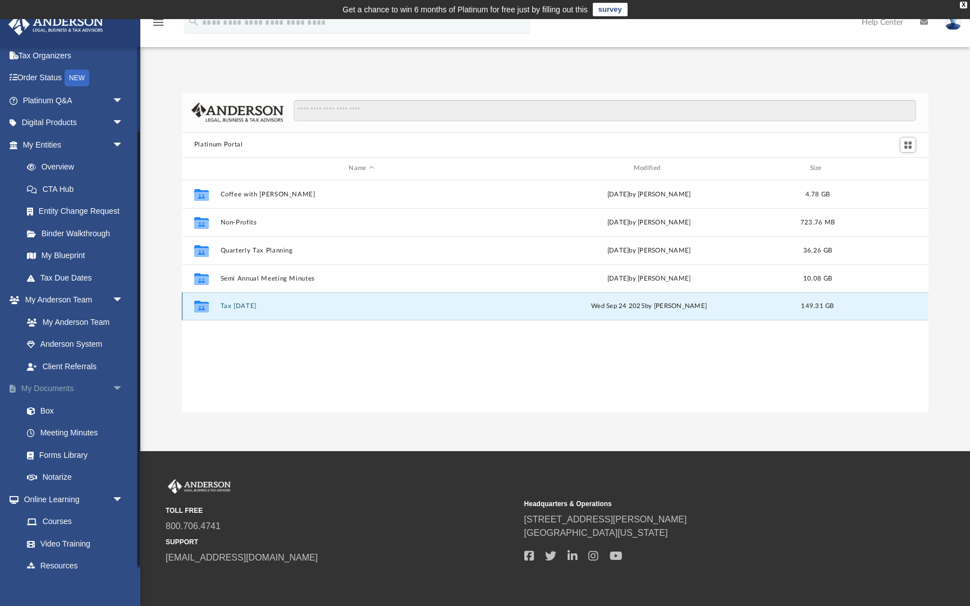
scroll to position [105, 0]
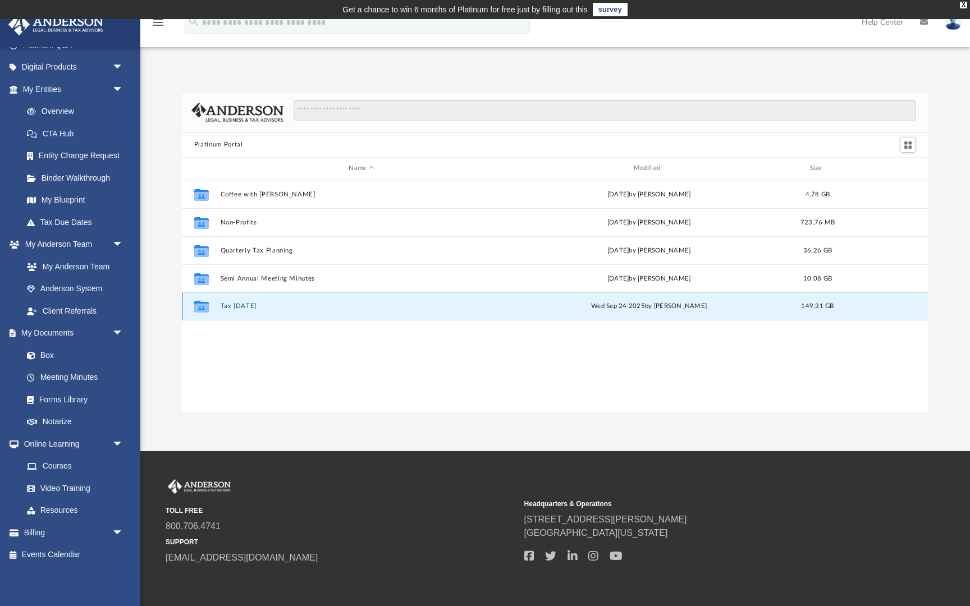
click at [229, 305] on button "Tax Tuesday" at bounding box center [361, 306] width 282 height 7
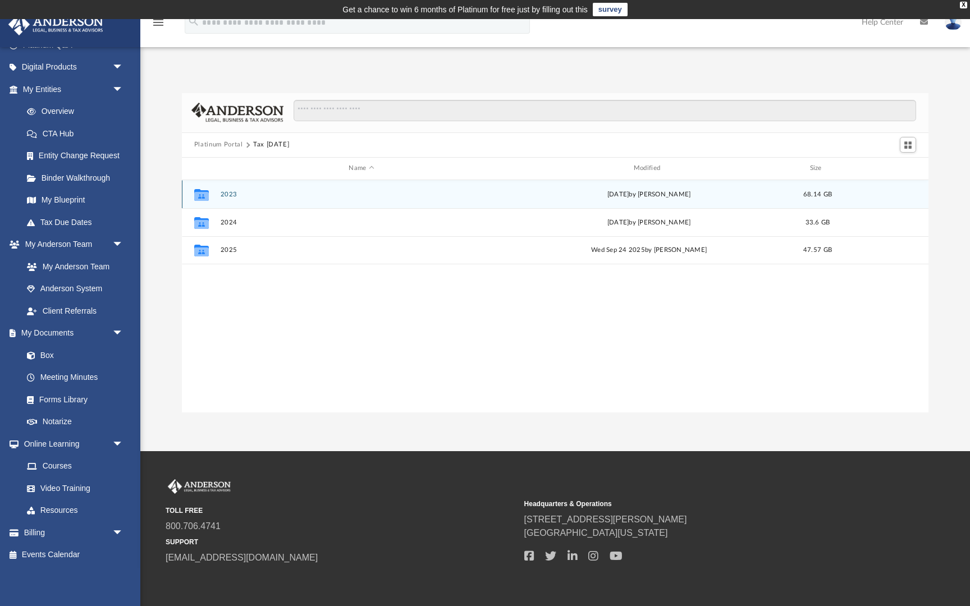
click at [232, 193] on button "2023" at bounding box center [361, 194] width 282 height 7
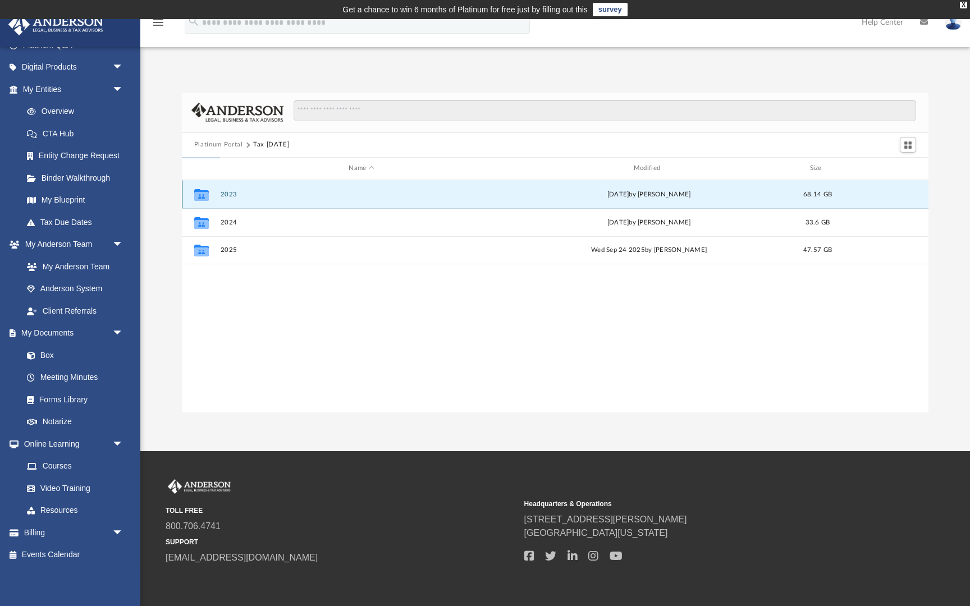
click at [232, 193] on button "2023" at bounding box center [361, 194] width 282 height 7
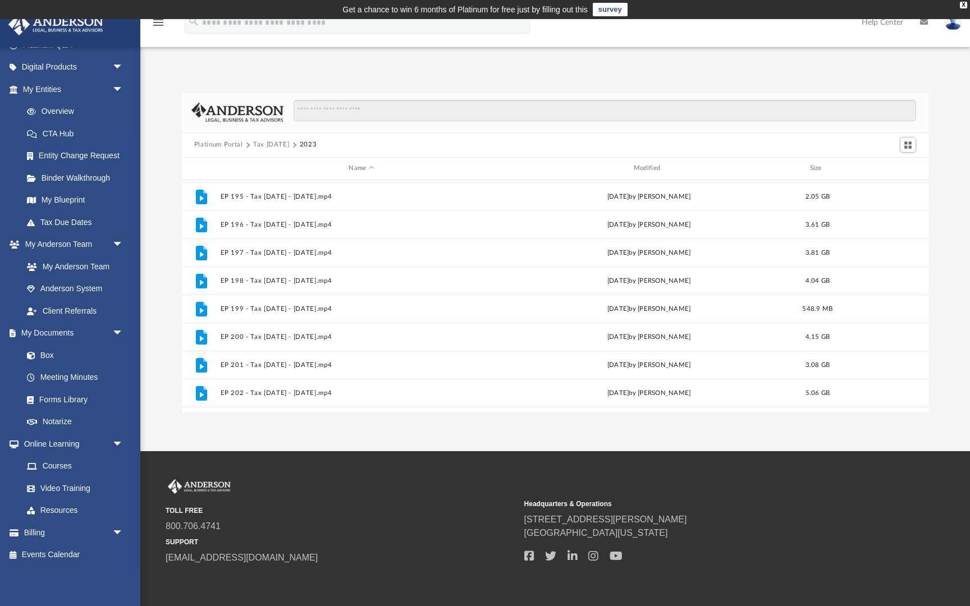
scroll to position [469, 0]
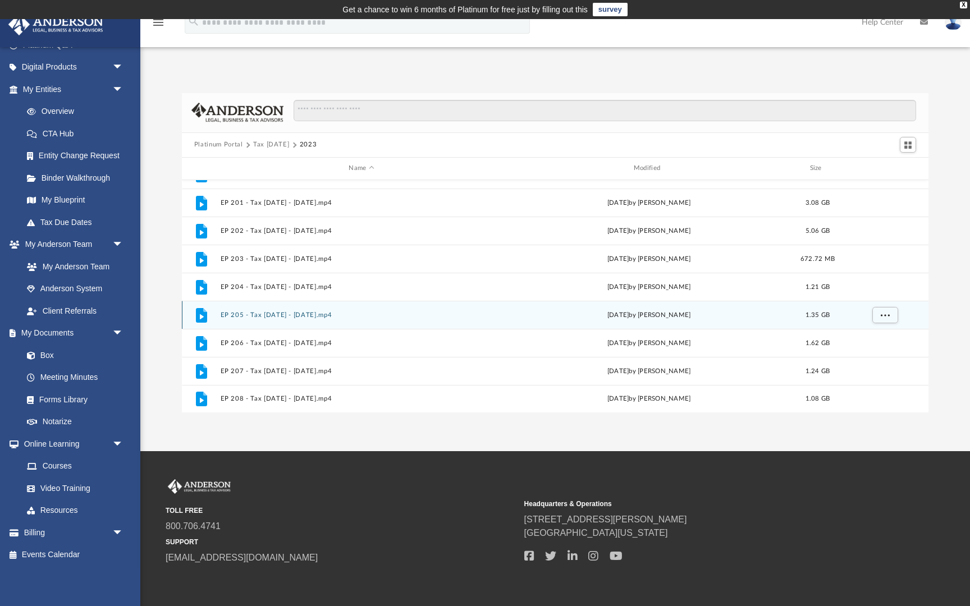
click at [326, 312] on button "EP 205 - Tax Tuesday - November 7th, 2023.mp4" at bounding box center [361, 315] width 282 height 7
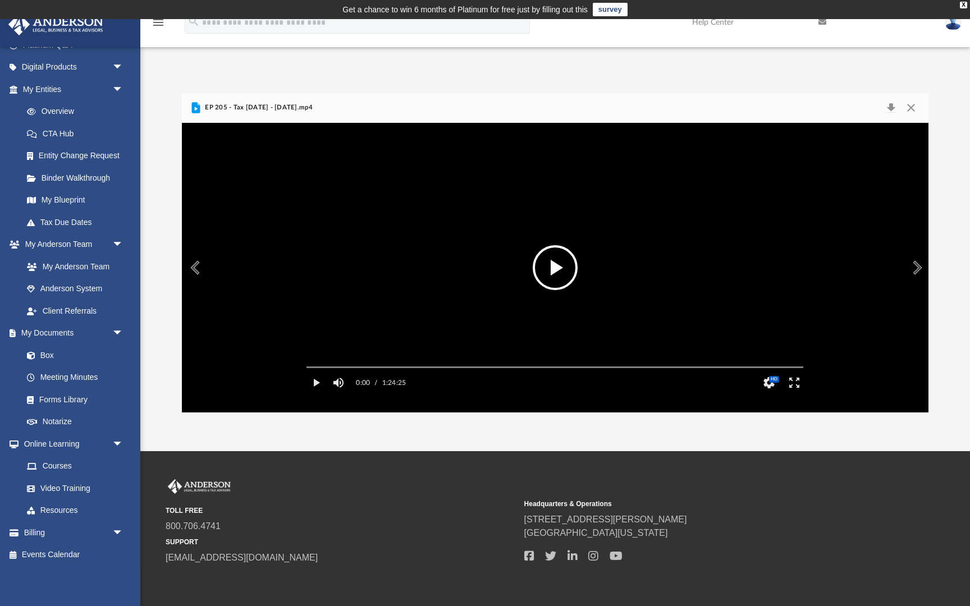
click at [555, 257] on button "File preview" at bounding box center [555, 267] width 45 height 45
click at [349, 372] on div "Media Slider" at bounding box center [555, 367] width 515 height 9
click at [361, 385] on div "Autoplay Disabled Speed Normal Quality Auto Subtitles/CC Off Audio Autoplay Dis…" at bounding box center [555, 268] width 747 height 290
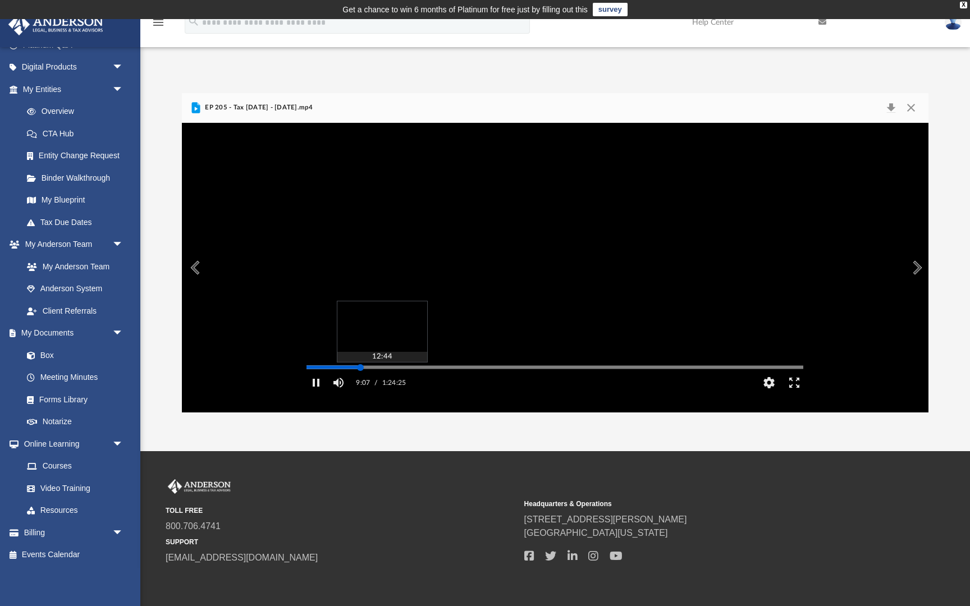
click at [382, 383] on div "Autoplay Disabled Speed Normal Quality Auto Subtitles/CC Off Audio Autoplay Dis…" at bounding box center [555, 268] width 747 height 290
click at [422, 382] on div "Autoplay Disabled Speed Normal Quality Auto Subtitles/CC Off Audio Autoplay Dis…" at bounding box center [555, 268] width 747 height 290
click at [441, 382] on div "Autoplay Disabled Speed Normal Quality Auto Subtitles/CC Off Audio Autoplay Dis…" at bounding box center [555, 268] width 747 height 290
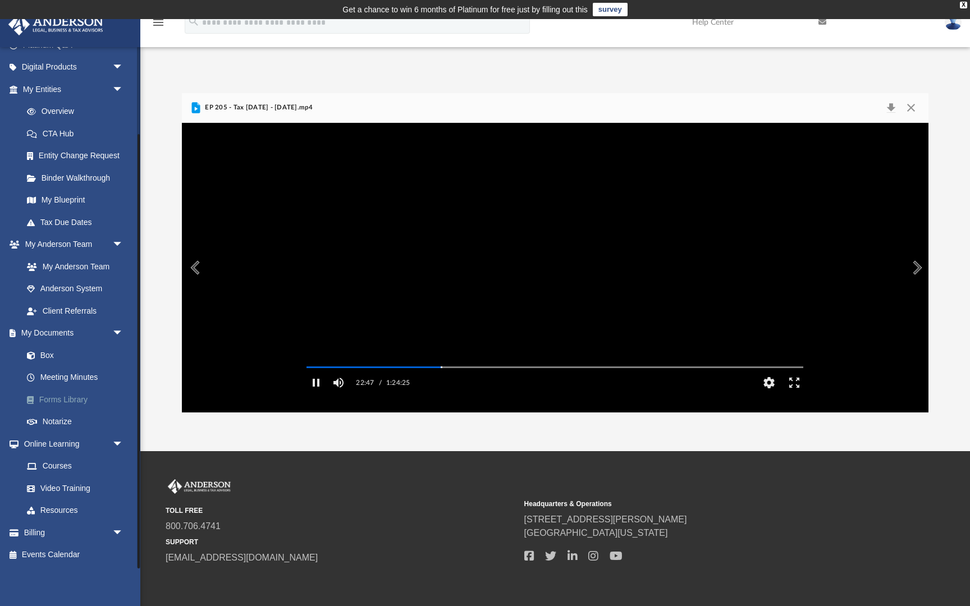
click at [81, 399] on link "Forms Library" at bounding box center [78, 400] width 125 height 22
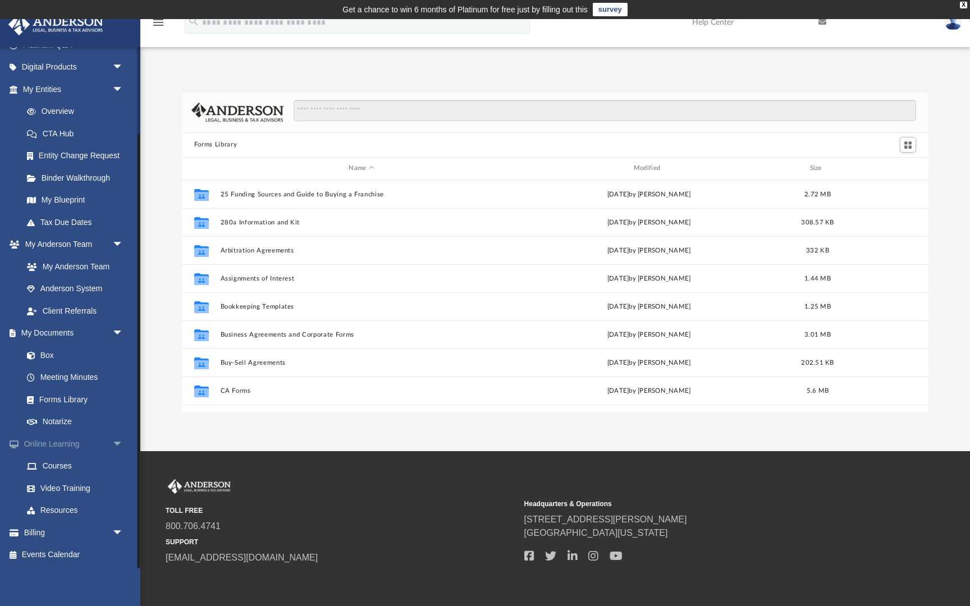
scroll to position [45, 0]
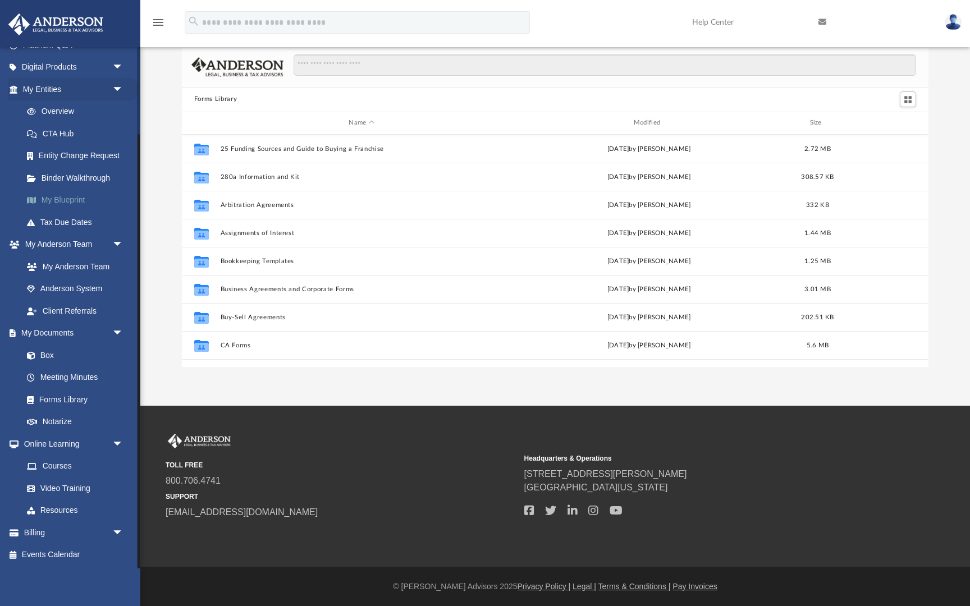
click at [71, 200] on link "My Blueprint" at bounding box center [78, 200] width 125 height 22
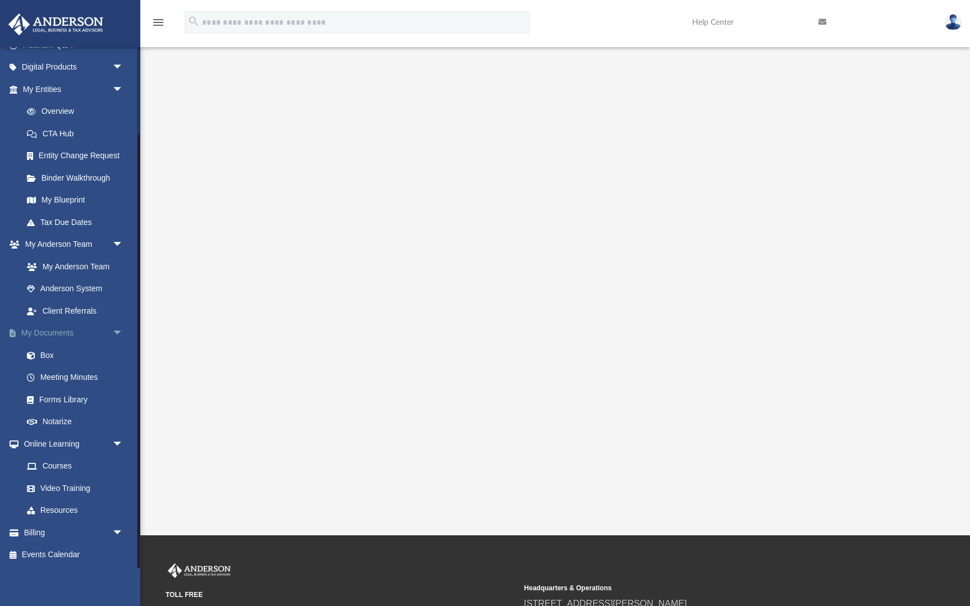
click at [72, 336] on link "My Documents arrow_drop_down" at bounding box center [74, 333] width 133 height 22
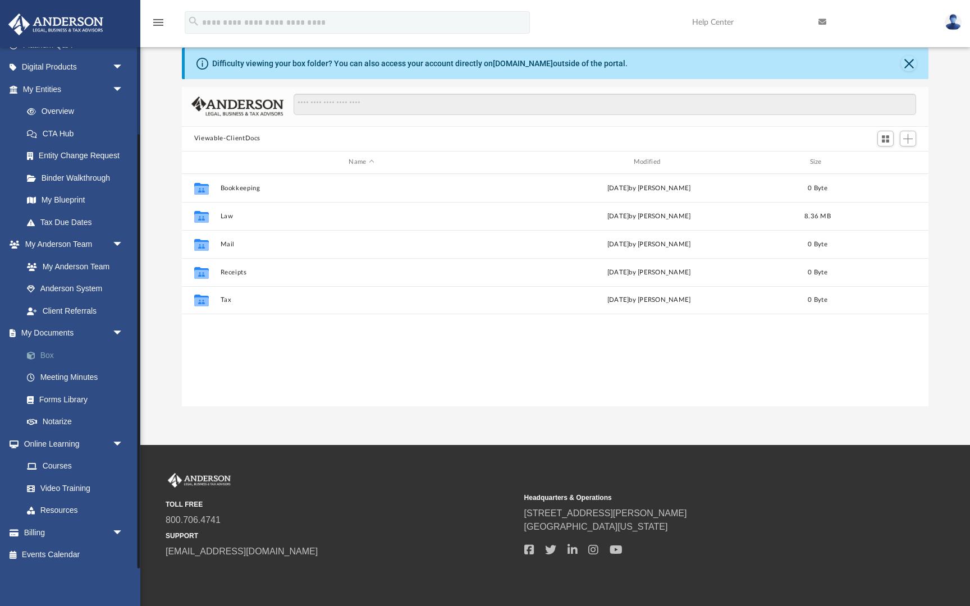
scroll to position [255, 747]
click at [60, 360] on link "Box" at bounding box center [78, 355] width 125 height 22
click at [64, 354] on link "Box" at bounding box center [78, 355] width 125 height 22
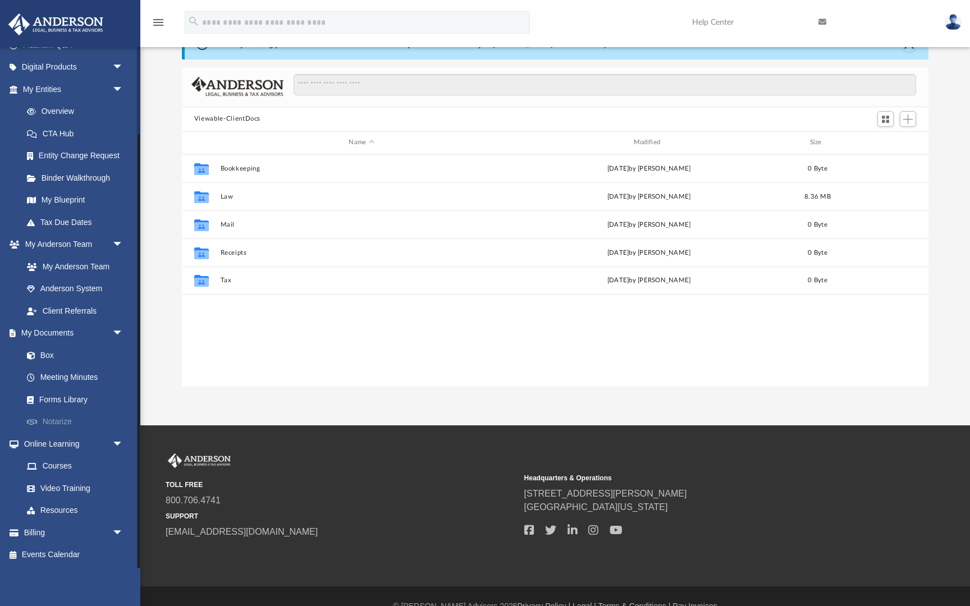
scroll to position [71, 0]
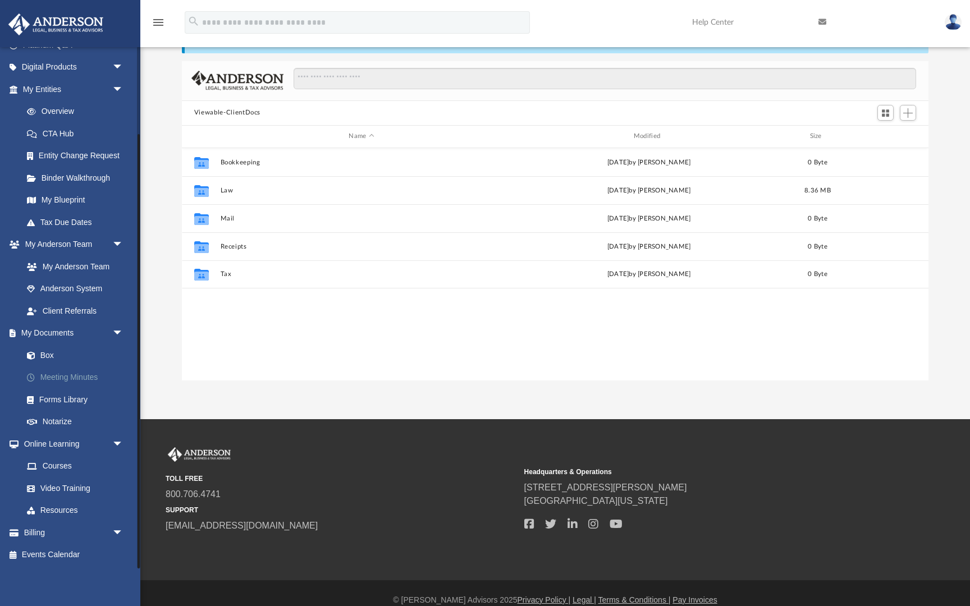
click at [72, 380] on link "Meeting Minutes" at bounding box center [78, 378] width 125 height 22
click at [86, 377] on link "Meeting Minutes" at bounding box center [78, 378] width 125 height 22
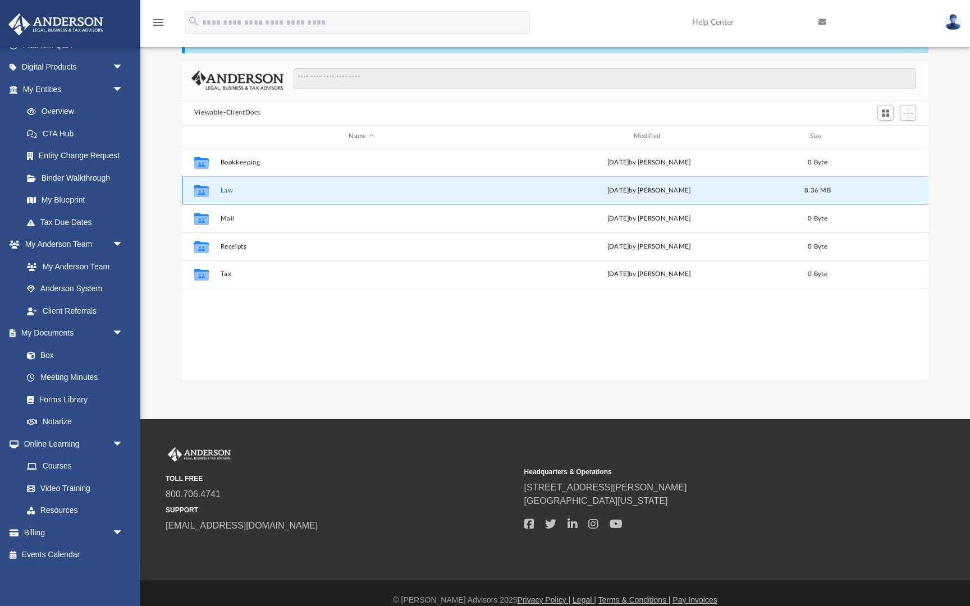
click at [221, 189] on button "Law" at bounding box center [361, 190] width 282 height 7
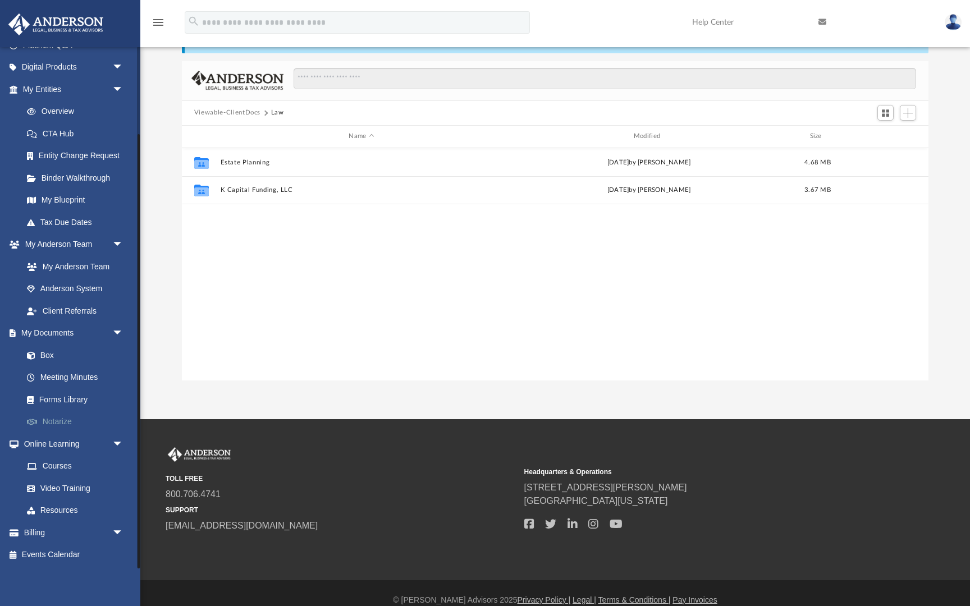
click at [77, 422] on link "Notarize" at bounding box center [78, 422] width 125 height 22
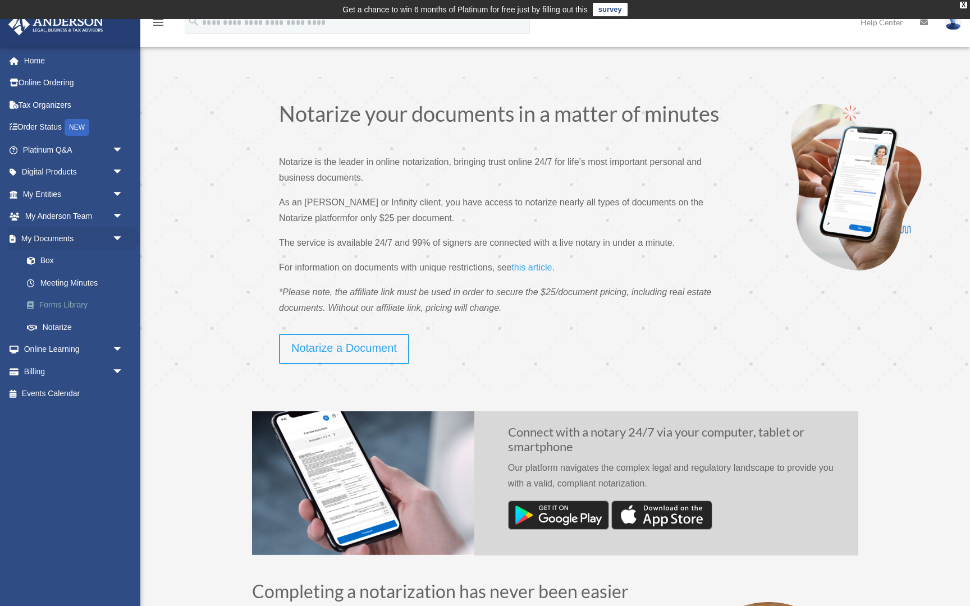
click at [69, 305] on link "Forms Library" at bounding box center [78, 305] width 125 height 22
click at [82, 285] on link "Meeting Minutes" at bounding box center [78, 283] width 125 height 22
click at [89, 266] on link "Box" at bounding box center [78, 261] width 125 height 22
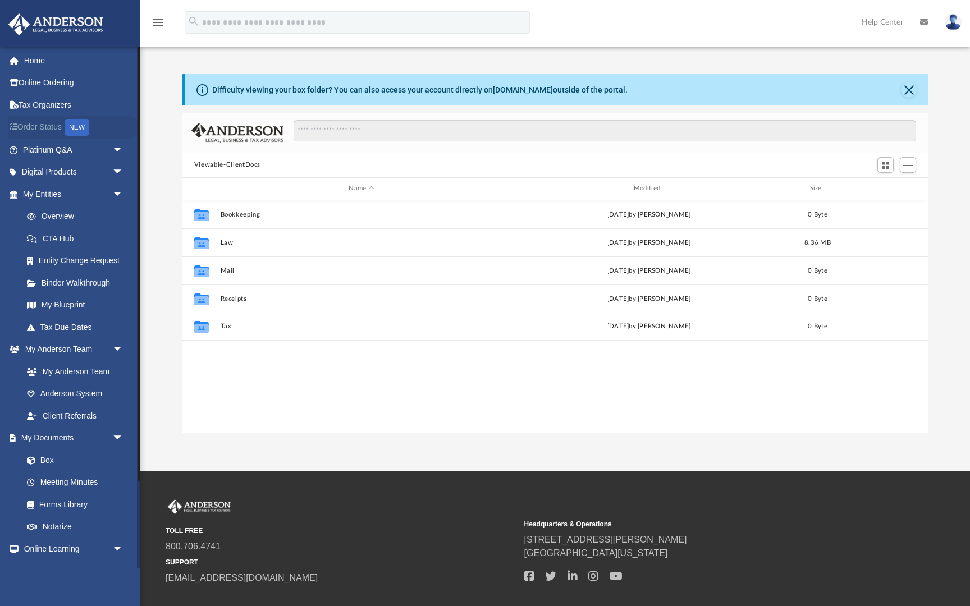
scroll to position [255, 747]
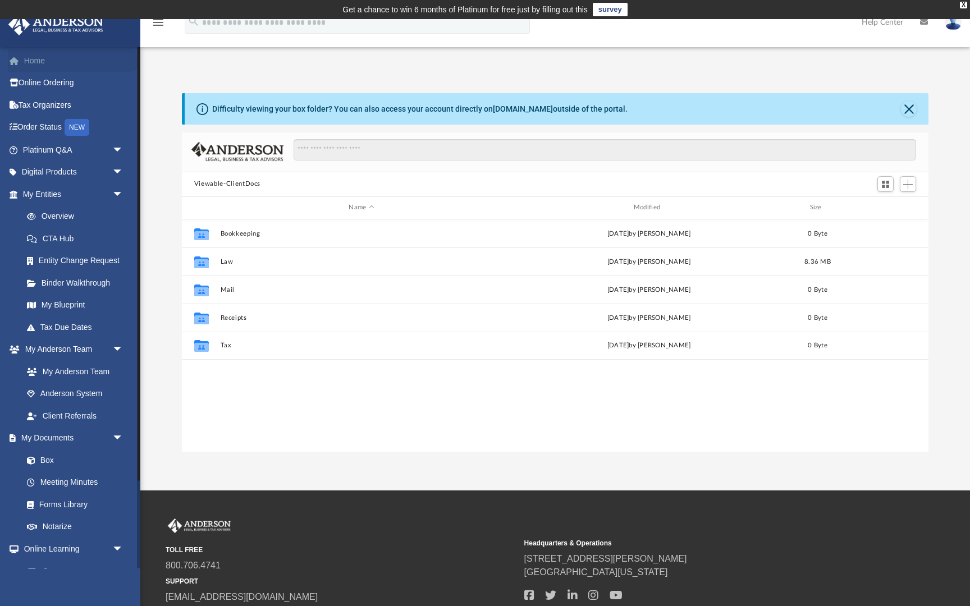
click at [52, 63] on link "Home" at bounding box center [74, 60] width 133 height 22
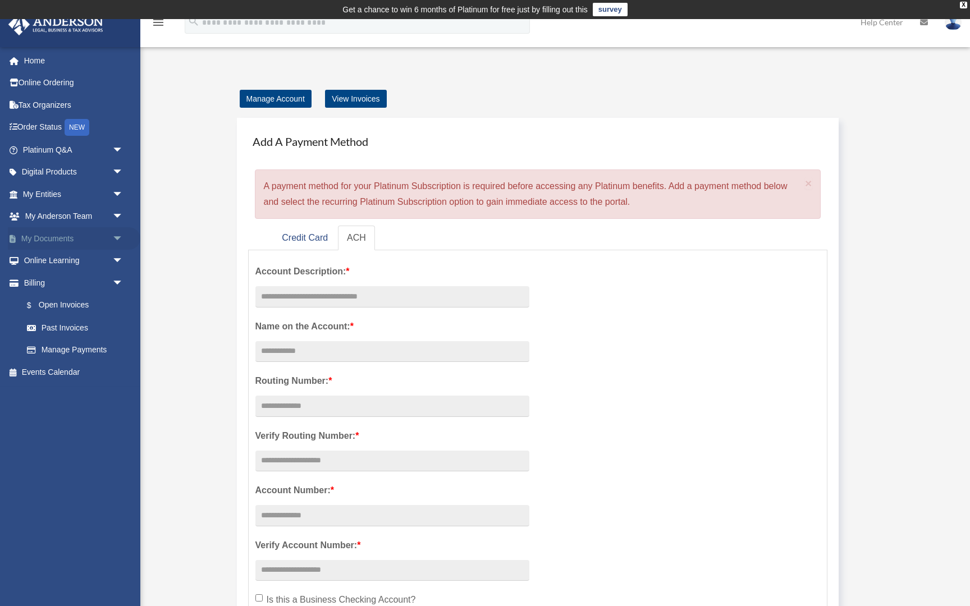
click at [98, 243] on link "My Documents arrow_drop_down" at bounding box center [74, 238] width 133 height 22
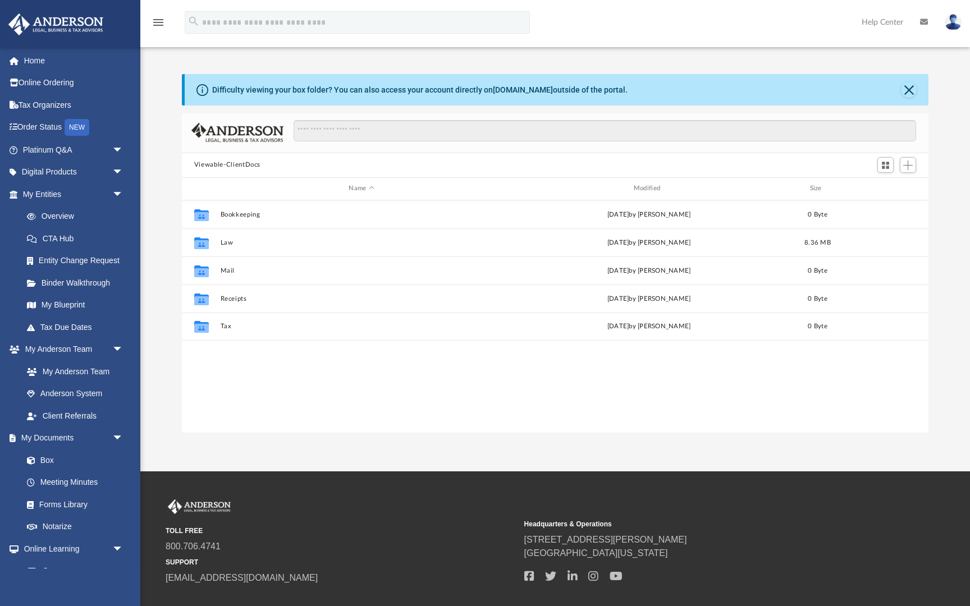
scroll to position [255, 747]
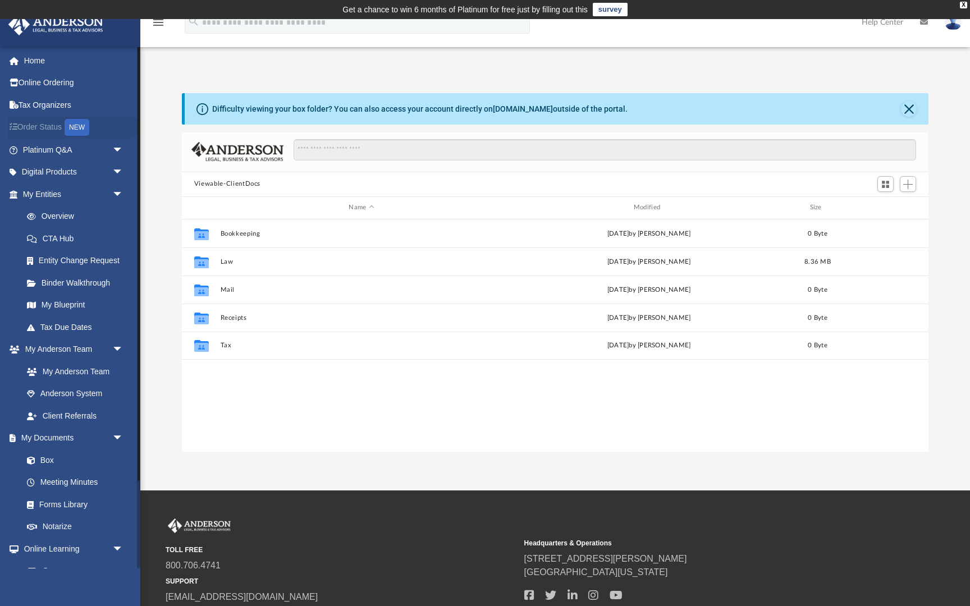
click at [54, 123] on link "Order Status NEW" at bounding box center [74, 127] width 133 height 23
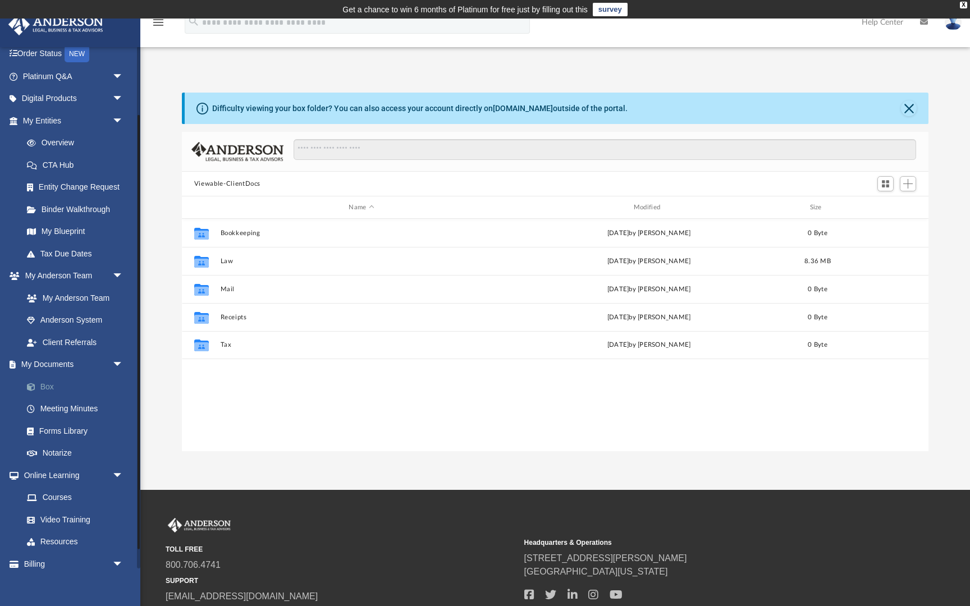
scroll to position [97, 0]
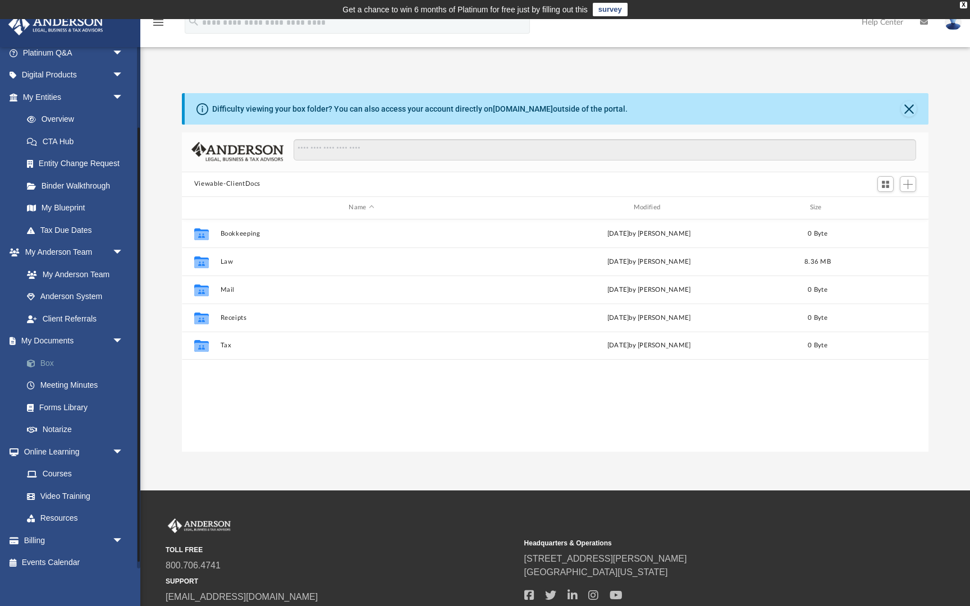
click at [55, 362] on link "Box" at bounding box center [78, 363] width 125 height 22
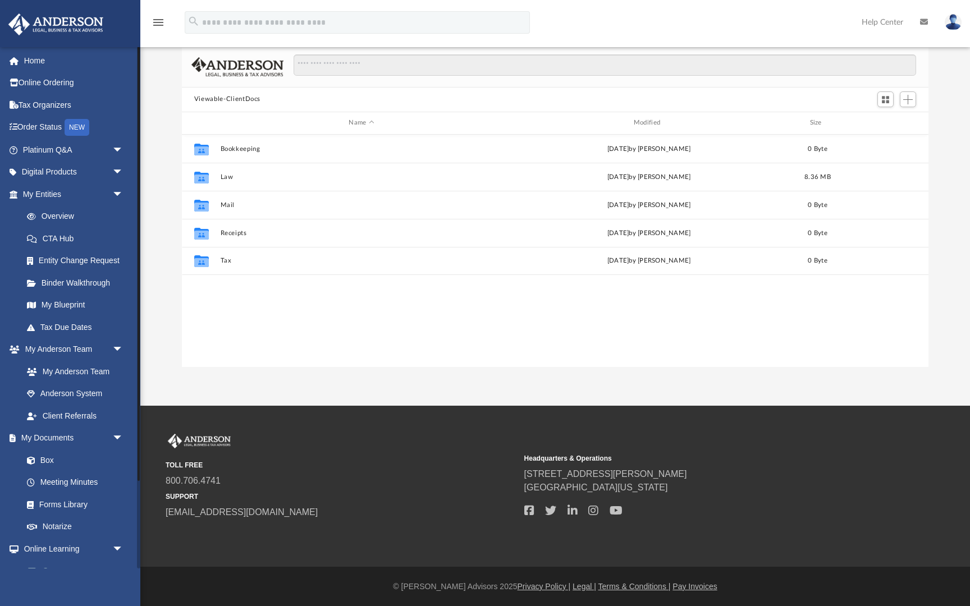
scroll to position [0, 0]
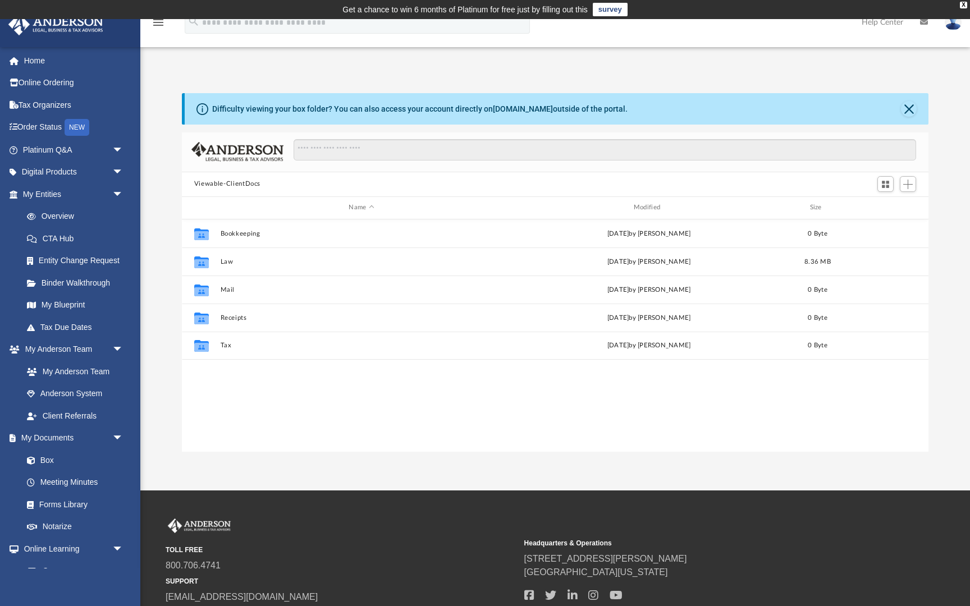
click at [960, 25] on img at bounding box center [953, 22] width 17 height 16
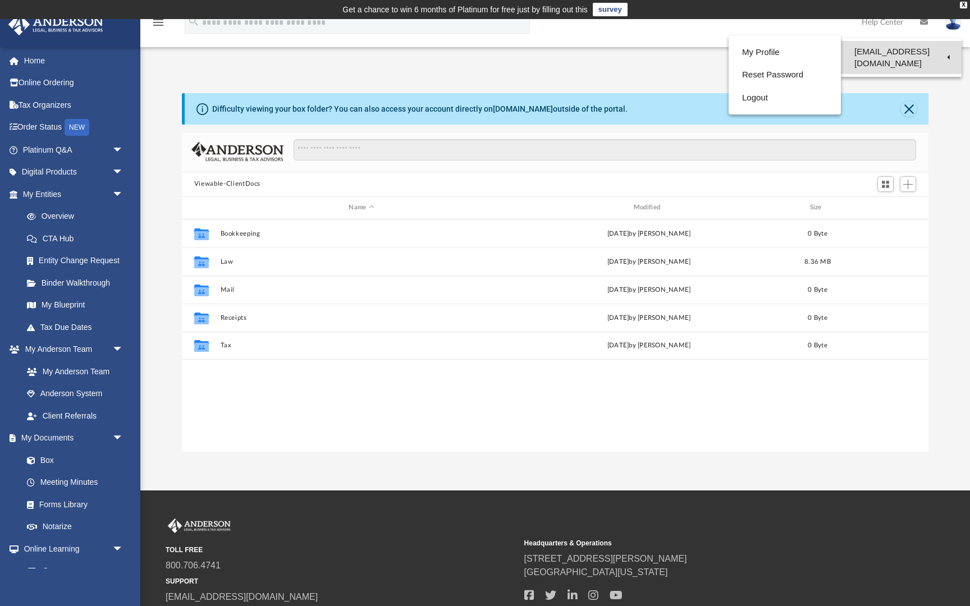
click at [911, 53] on link "[EMAIL_ADDRESS][DOMAIN_NAME]" at bounding box center [901, 57] width 121 height 33
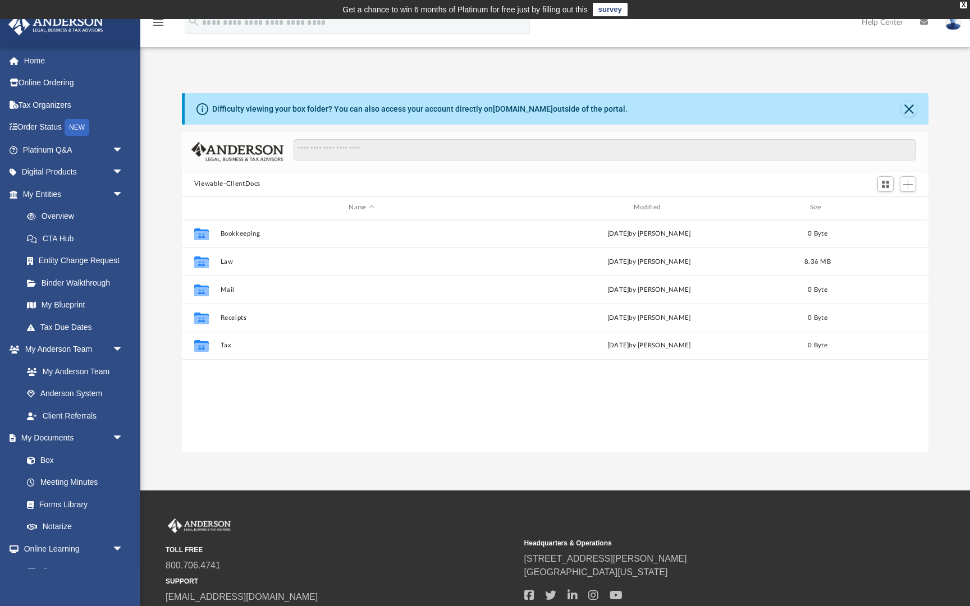
click at [911, 53] on div "App messayli77@hotmail.com Sign Out messayli77@hotmail.com Home Online Ordering…" at bounding box center [485, 255] width 970 height 472
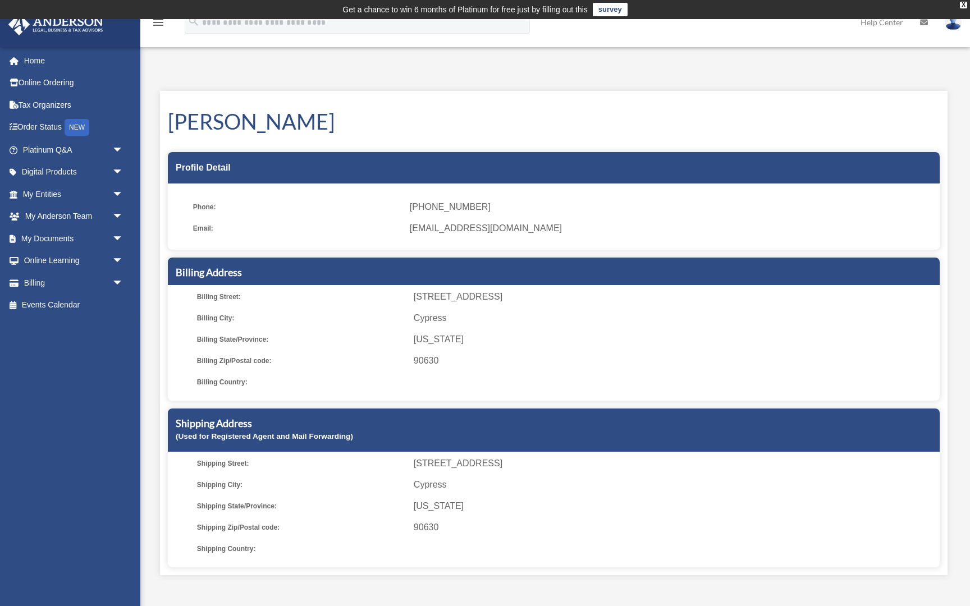
click at [958, 30] on link at bounding box center [954, 21] width 34 height 49
click at [771, 97] on link "Logout" at bounding box center [785, 97] width 112 height 23
